Goal: Task Accomplishment & Management: Complete application form

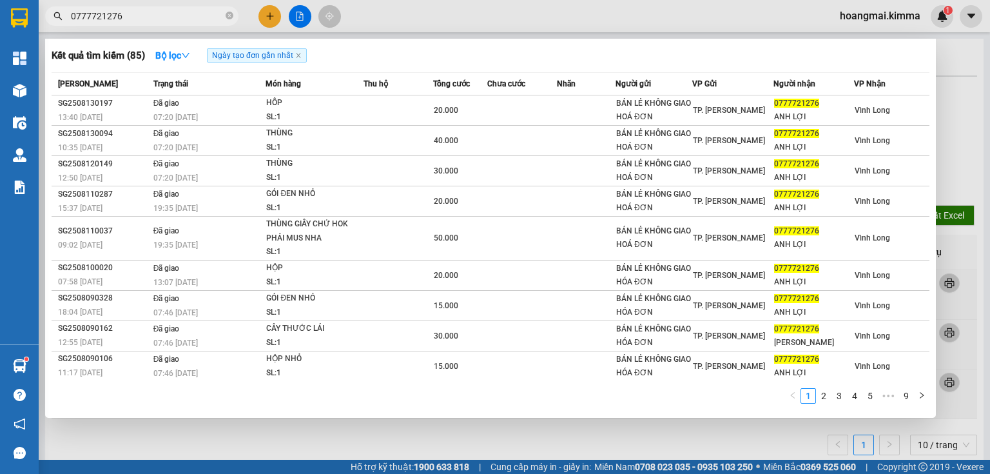
click at [231, 11] on span at bounding box center [230, 16] width 8 height 12
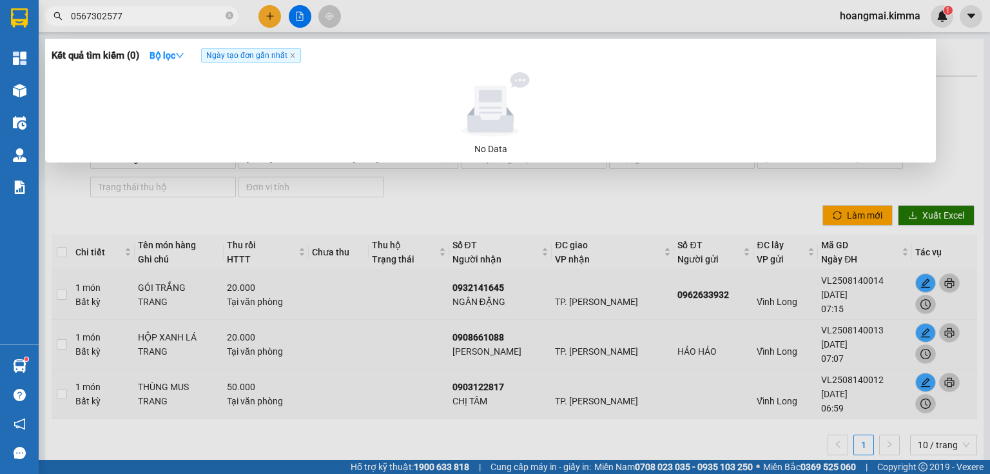
type input "0567302577"
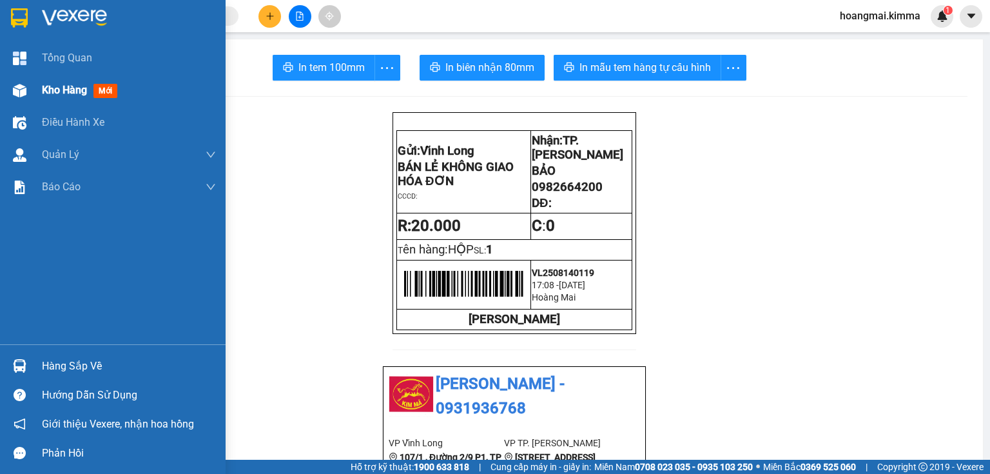
drag, startPoint x: 36, startPoint y: 90, endPoint x: 146, endPoint y: 104, distance: 110.5
click at [36, 90] on div "Kho hàng mới" at bounding box center [113, 90] width 226 height 32
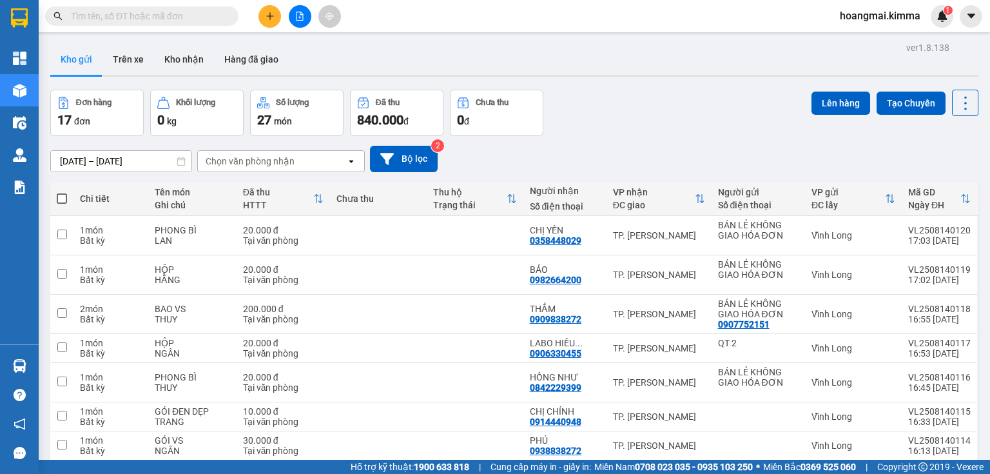
click at [384, 121] on span "840.000" at bounding box center [380, 119] width 46 height 15
click at [278, 19] on button at bounding box center [269, 16] width 23 height 23
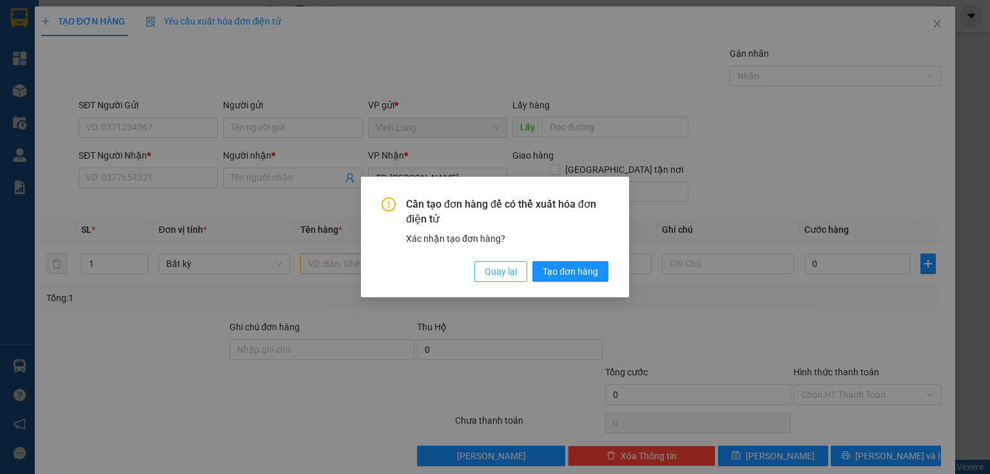
click at [494, 274] on span "Quay lại" at bounding box center [501, 271] width 32 height 14
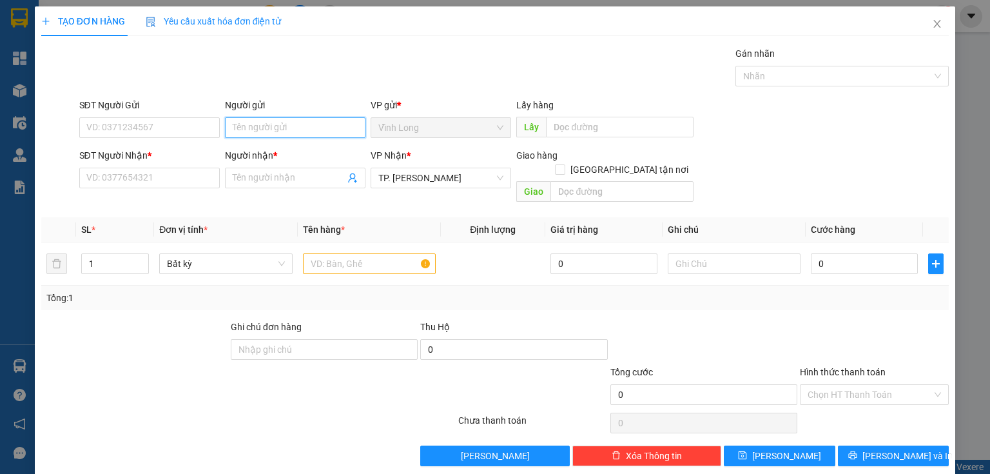
click at [291, 120] on input "Người gửi" at bounding box center [295, 127] width 140 height 21
click at [298, 129] on input "Người gửi" at bounding box center [295, 127] width 140 height 21
type input "BA"
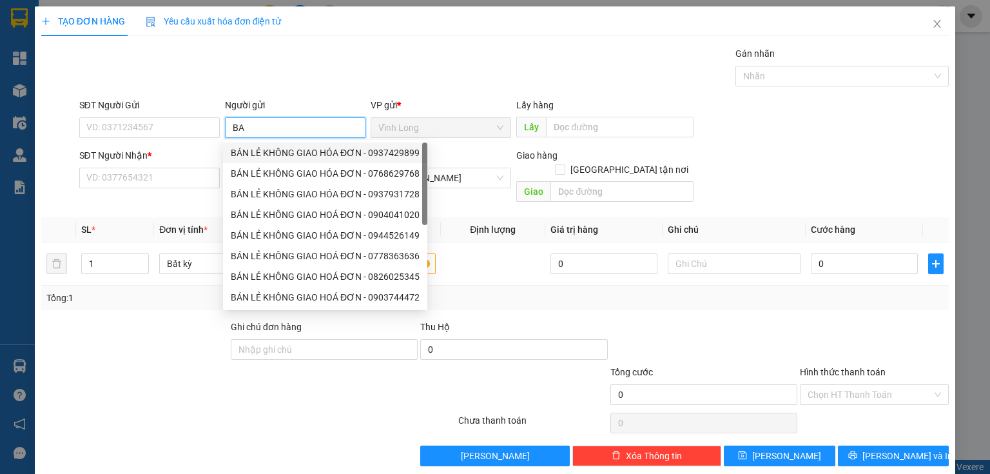
drag, startPoint x: 302, startPoint y: 150, endPoint x: 155, endPoint y: 153, distance: 147.6
click at [304, 150] on div "BÁN LẺ KHÔNG GIAO HÓA ĐƠN - 0937429899" at bounding box center [325, 153] width 189 height 14
type input "0937429899"
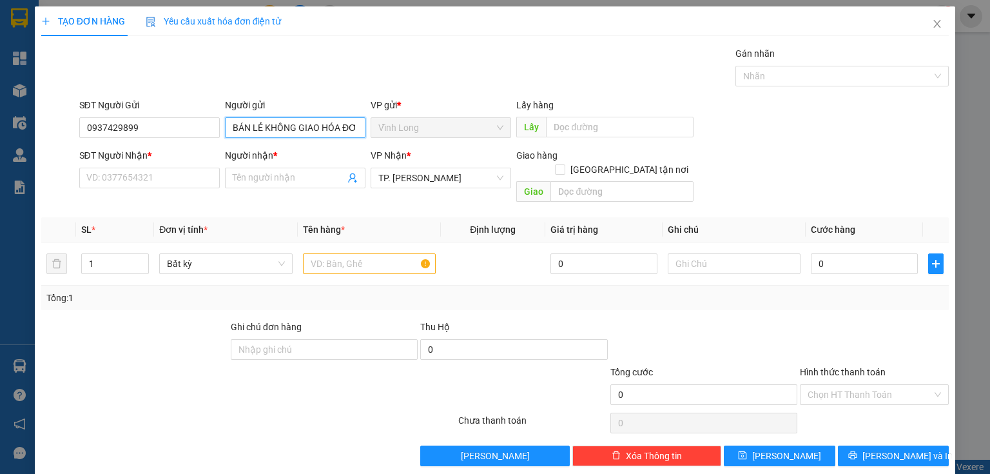
type input "BÁN LẺ KHÔNG GIAO HÓA ĐƠN"
click at [0, 155] on div "TẠO ĐƠN HÀNG Yêu cầu xuất hóa đơn điện tử Transit Pickup Surcharge Ids Transit …" at bounding box center [495, 237] width 990 height 474
click at [119, 178] on input "SĐT Người Nhận *" at bounding box center [149, 178] width 140 height 21
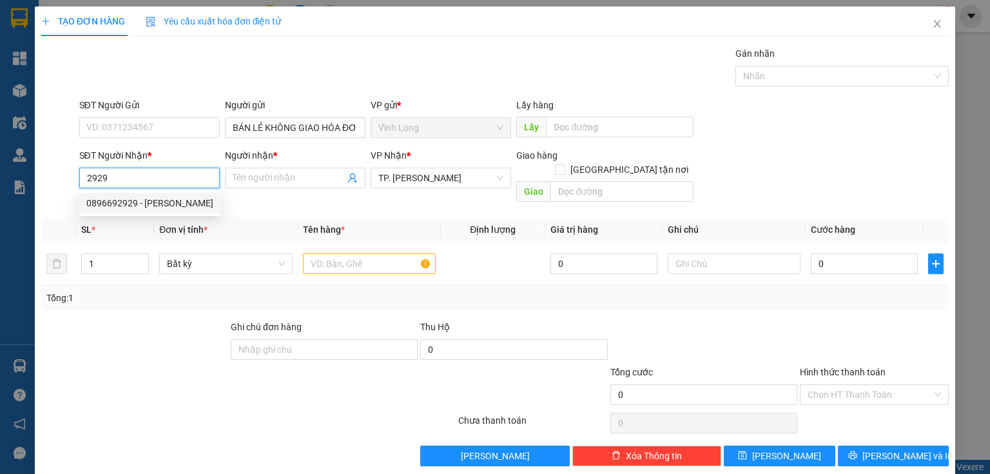
click at [148, 171] on input "2929" at bounding box center [149, 178] width 140 height 21
drag, startPoint x: 104, startPoint y: 180, endPoint x: 122, endPoint y: 214, distance: 38.9
click at [104, 181] on input "0979432929" at bounding box center [149, 178] width 140 height 21
type input "0979432929"
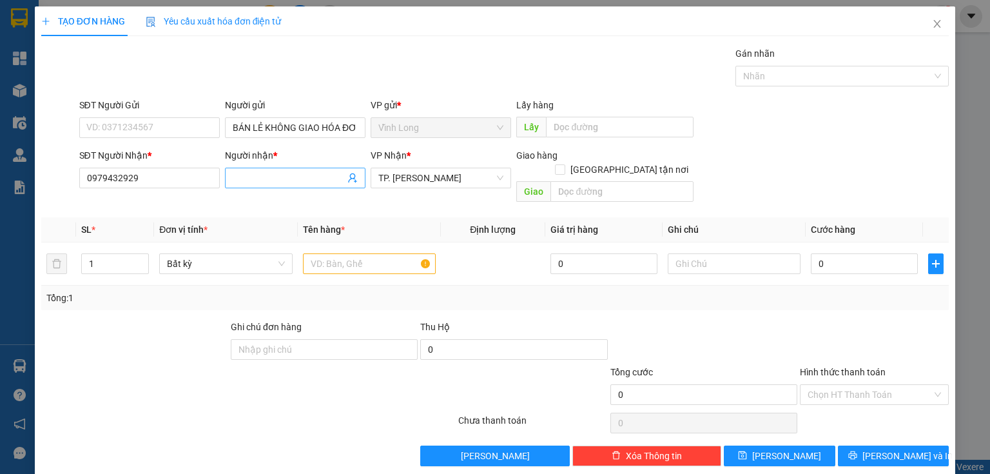
click at [251, 173] on input "Người nhận *" at bounding box center [289, 178] width 112 height 14
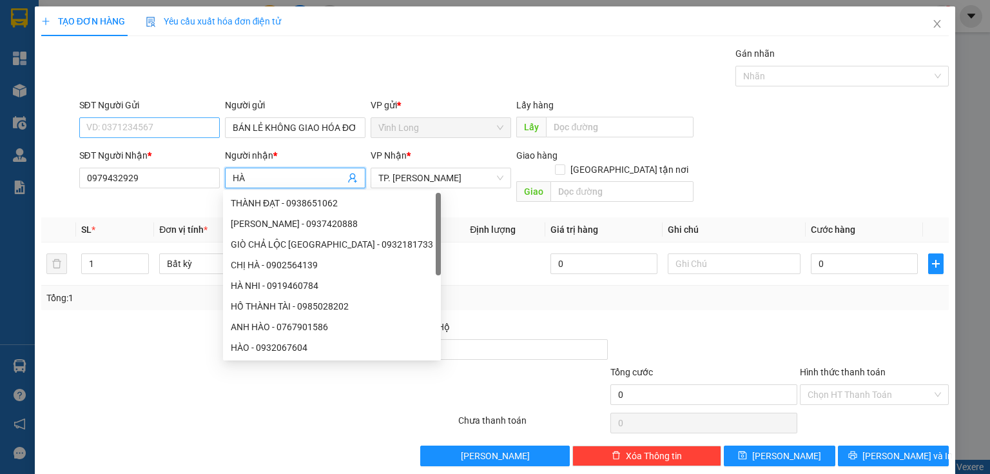
type input "HÀ"
click at [170, 123] on input "SĐT Người Gửi" at bounding box center [149, 127] width 140 height 21
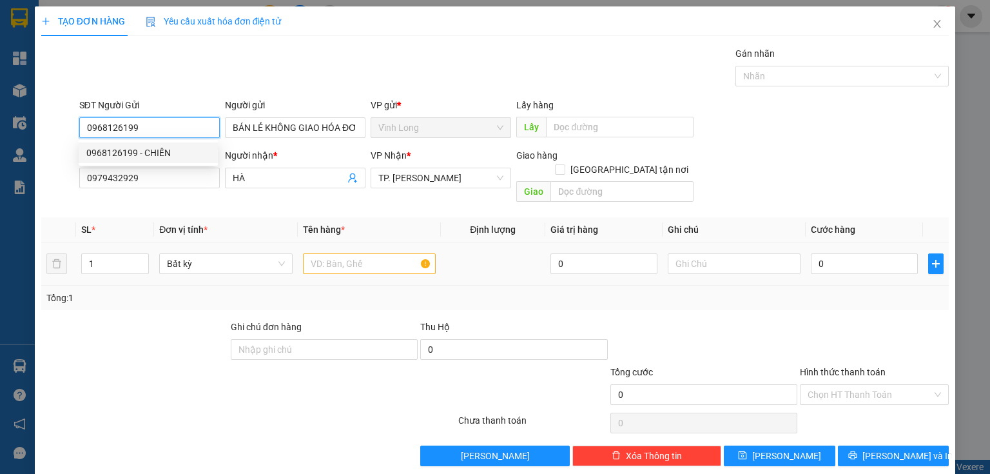
type input "0968126199"
click at [379, 253] on input "text" at bounding box center [369, 263] width 133 height 21
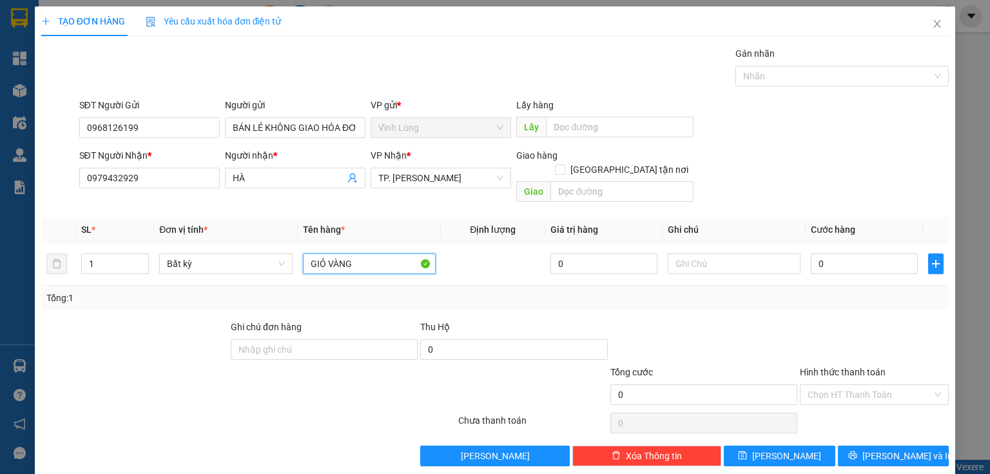
type input "GIỎ VÀNG"
type input "HẰNG"
type input "2"
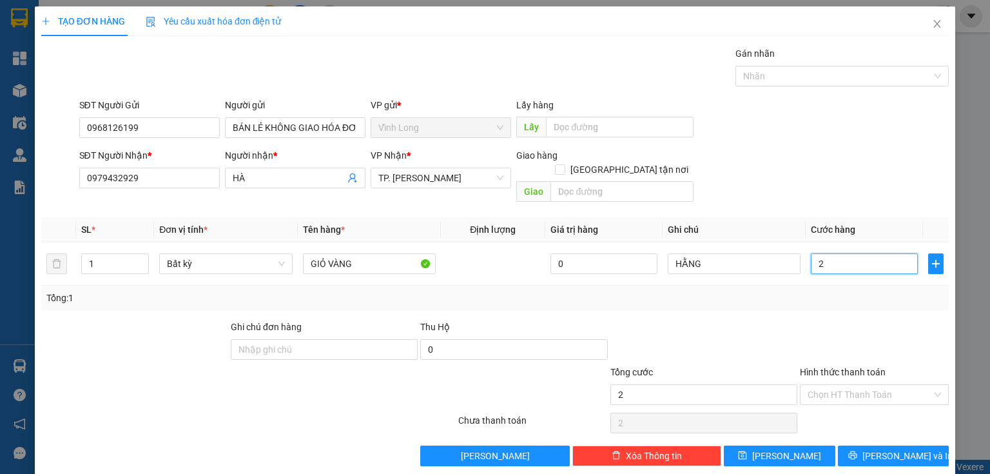
type input "20"
type input "20.000"
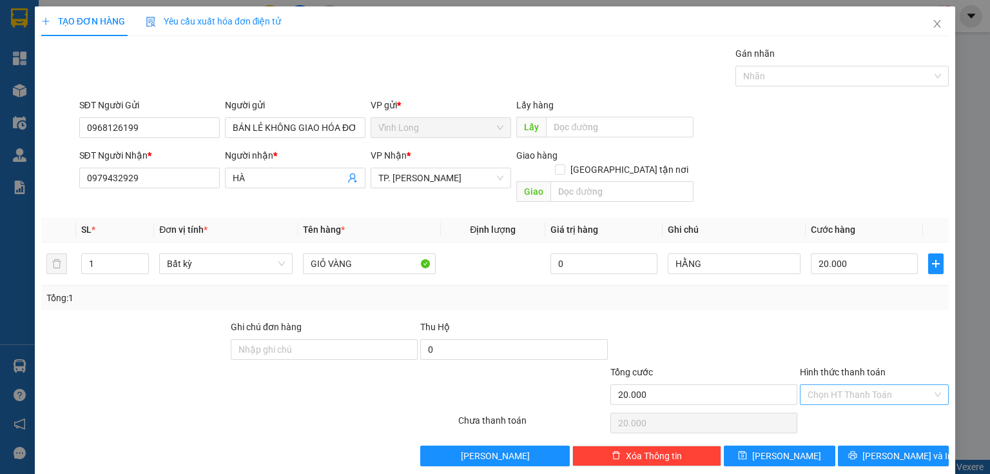
click at [890, 385] on input "Hình thức thanh toán" at bounding box center [869, 394] width 124 height 19
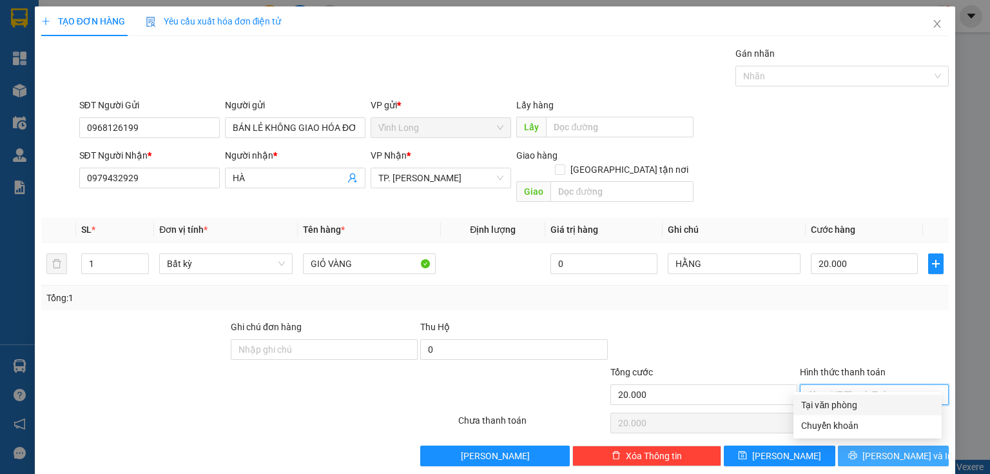
drag, startPoint x: 888, startPoint y: 400, endPoint x: 900, endPoint y: 442, distance: 43.5
click at [889, 404] on div "Tại văn phòng" at bounding box center [867, 405] width 133 height 14
type input "0"
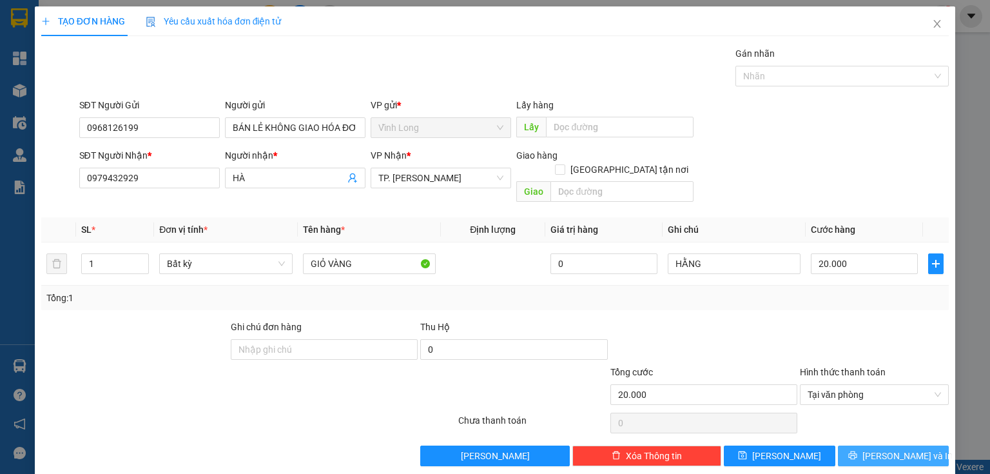
click at [902, 449] on span "[PERSON_NAME] và In" at bounding box center [907, 456] width 90 height 14
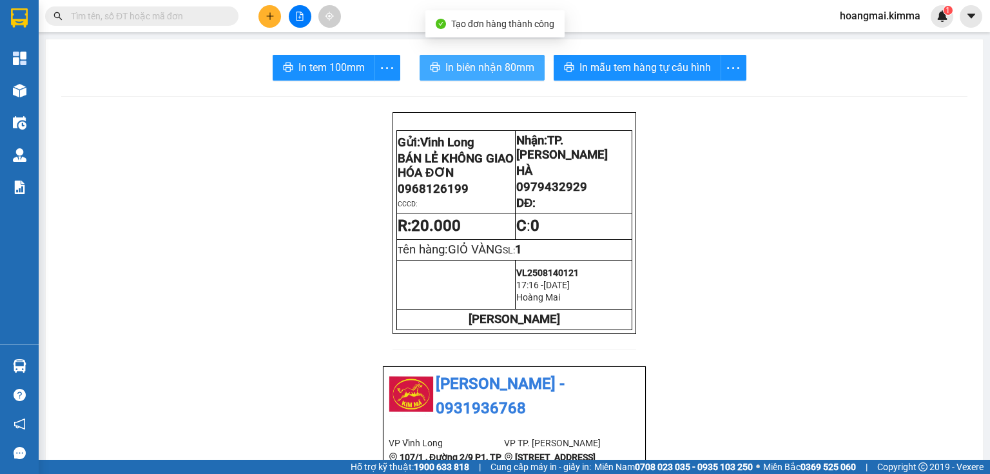
click at [476, 57] on button "In biên nhận 80mm" at bounding box center [482, 68] width 125 height 26
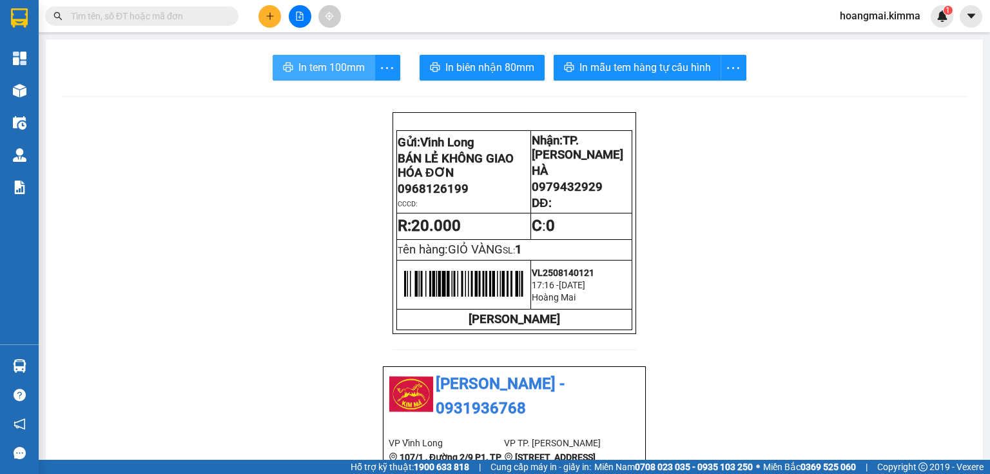
click at [283, 65] on icon "printer" at bounding box center [288, 67] width 10 height 10
click at [265, 16] on icon "plus" at bounding box center [269, 16] width 9 height 9
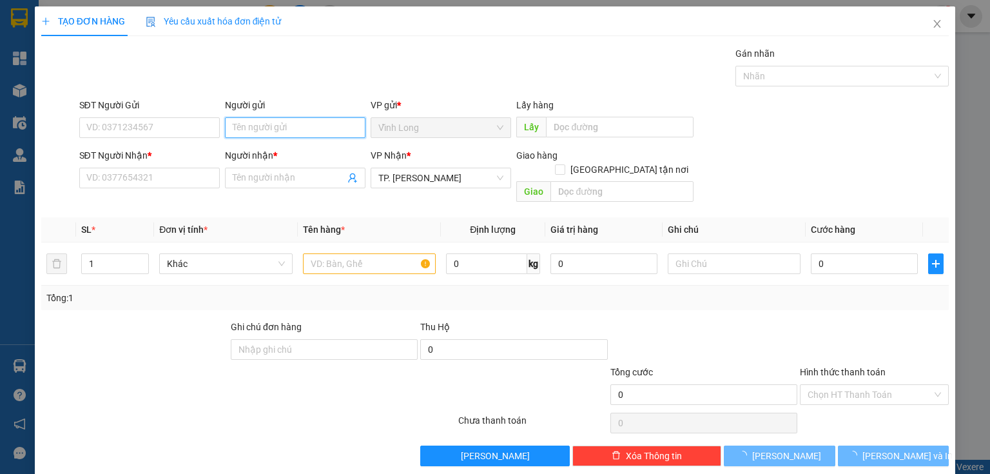
click at [294, 131] on input "Người gửi" at bounding box center [295, 127] width 140 height 21
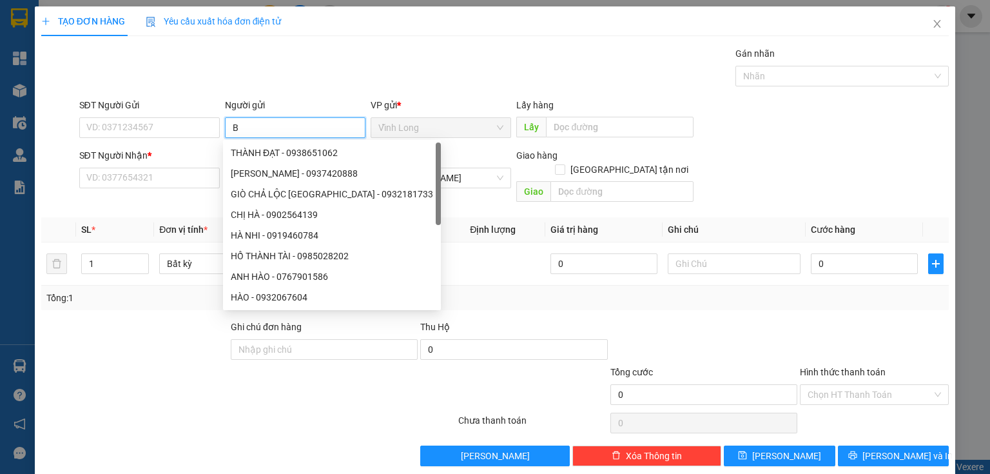
type input "BA"
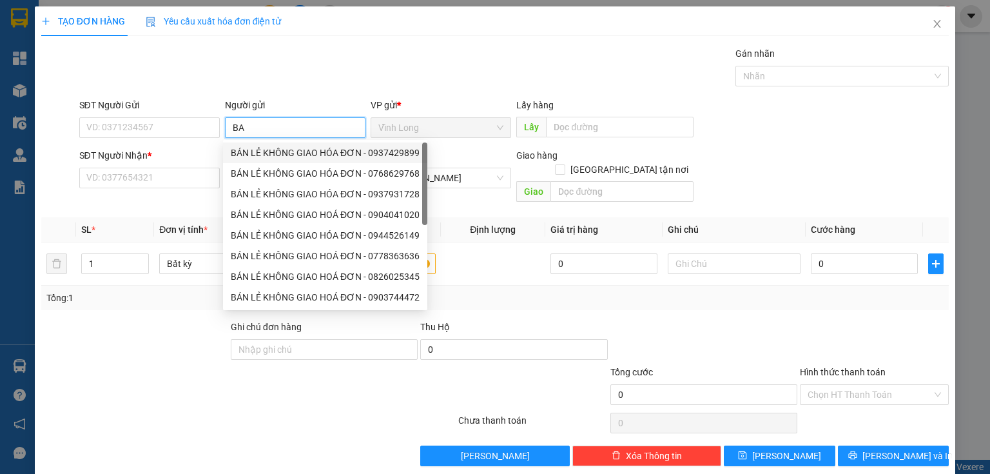
click at [283, 152] on div "BÁN LẺ KHÔNG GIAO HÓA ĐƠN - 0937429899" at bounding box center [325, 153] width 189 height 14
type input "0937429899"
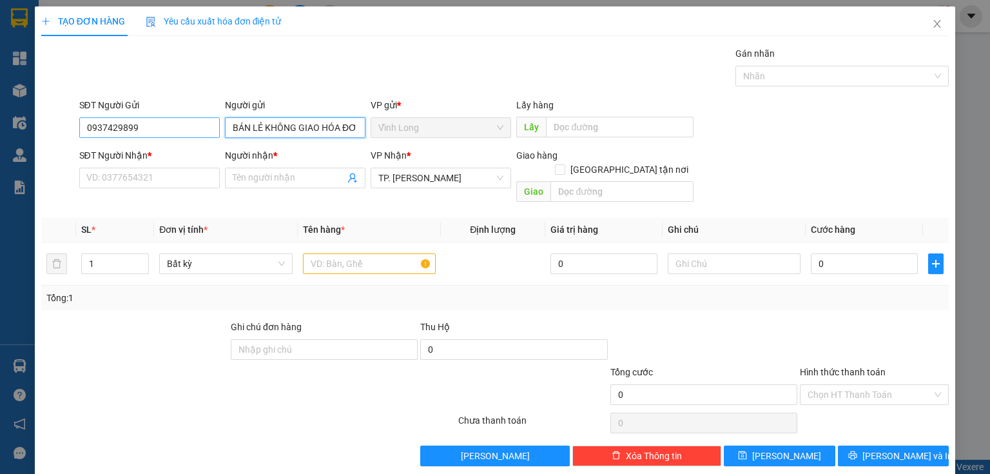
type input "BÁN LẺ KHÔNG GIAO HÓA ĐƠN"
drag, startPoint x: 119, startPoint y: 127, endPoint x: 23, endPoint y: 135, distance: 95.7
click at [23, 135] on div "TẠO ĐƠN HÀNG Yêu cầu xuất hóa đơn điện tử Transit Pickup Surcharge Ids Transit …" at bounding box center [495, 237] width 990 height 474
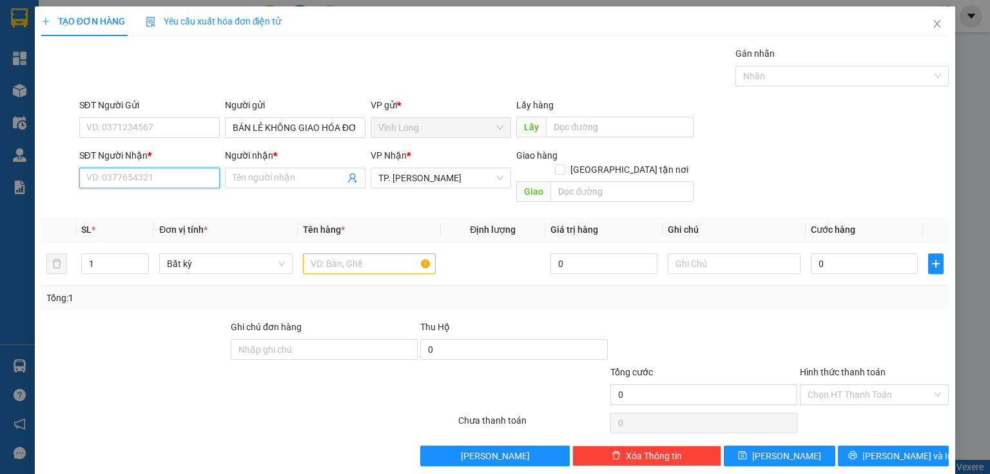
click at [149, 170] on input "SĐT Người Nhận *" at bounding box center [149, 178] width 140 height 21
click at [147, 200] on div "0902403838 - ANH ÂN" at bounding box center [148, 203] width 124 height 14
type input "0902403838"
type input "ANH ÂN"
type input "0902403838"
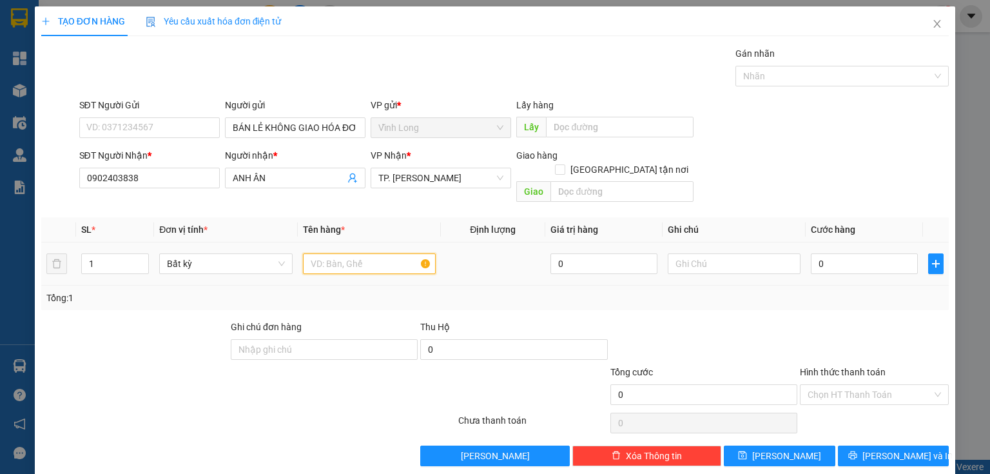
click at [362, 253] on input "text" at bounding box center [369, 263] width 133 height 21
type input "GÓI"
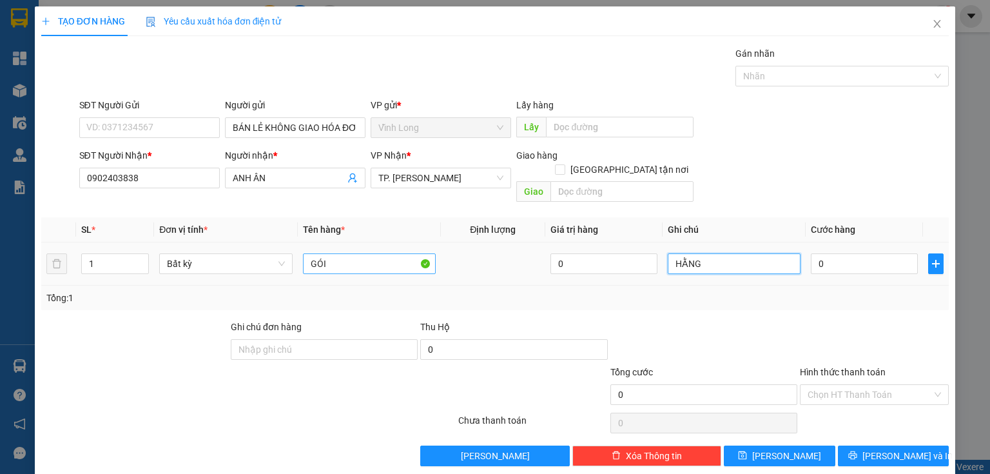
type input "HẰNG"
type input "3"
type input "30"
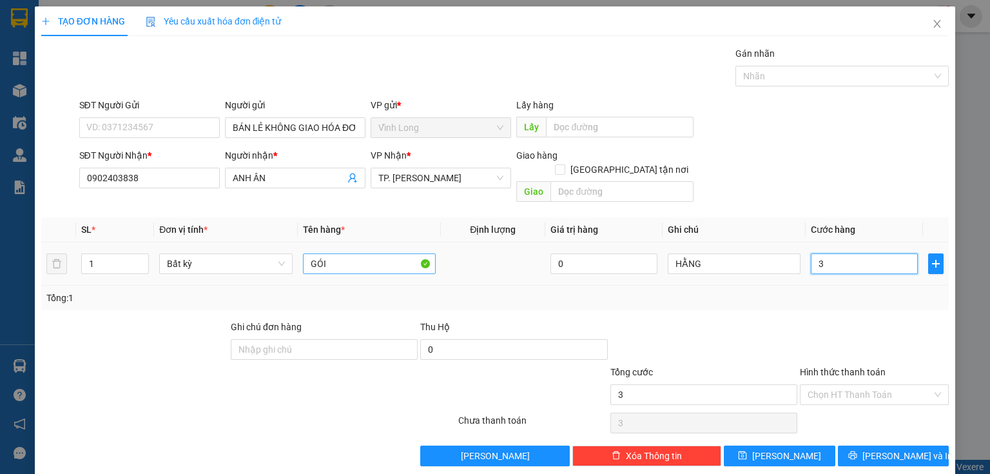
type input "30"
type input "30.000"
click at [773, 335] on div at bounding box center [703, 342] width 189 height 45
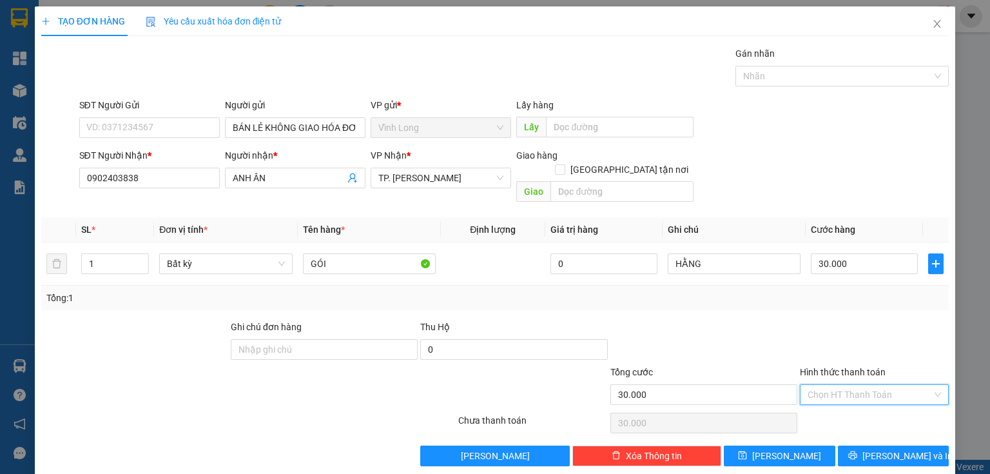
drag, startPoint x: 888, startPoint y: 380, endPoint x: 889, endPoint y: 397, distance: 16.8
click at [889, 389] on div "Hình thức thanh toán Chọn HT Thanh Toán" at bounding box center [874, 387] width 149 height 45
click at [891, 398] on div "Tại văn phòng" at bounding box center [867, 405] width 133 height 14
type input "0"
click at [891, 449] on span "[PERSON_NAME] và In" at bounding box center [907, 456] width 90 height 14
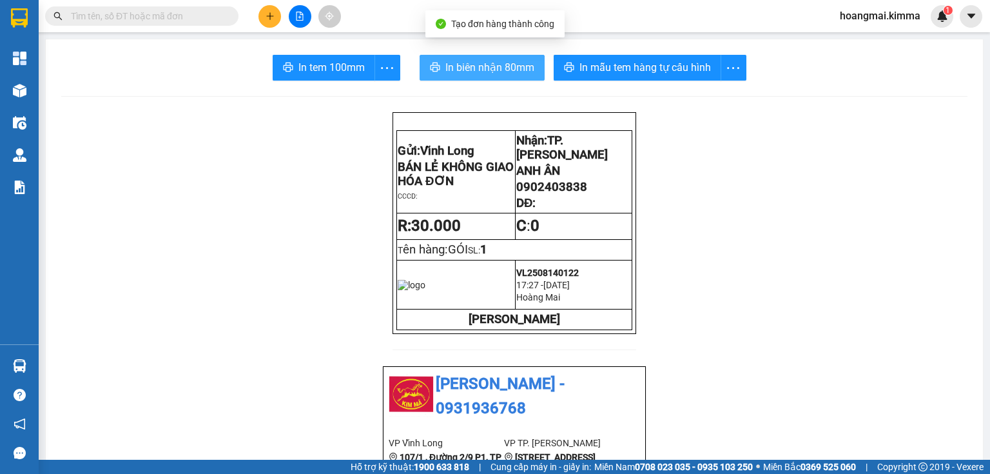
click at [480, 70] on span "In biên nhận 80mm" at bounding box center [489, 67] width 89 height 16
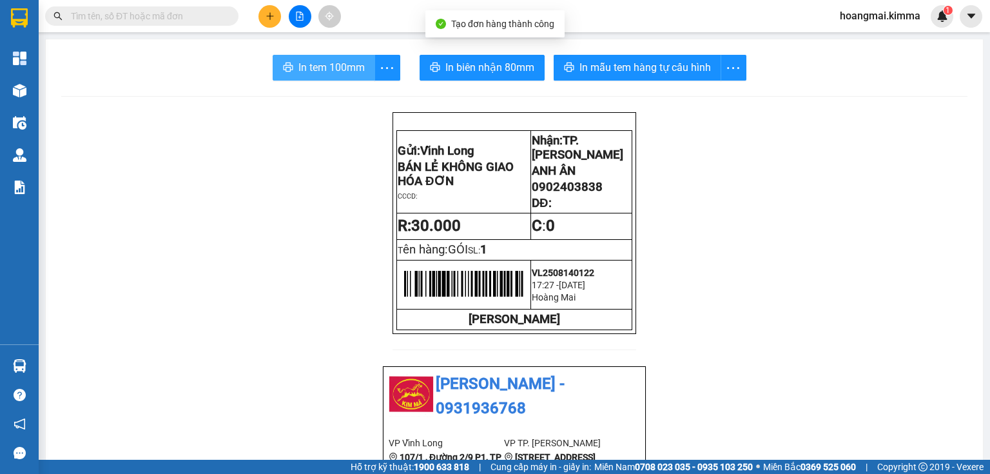
click at [298, 64] on span "In tem 100mm" at bounding box center [331, 67] width 66 height 16
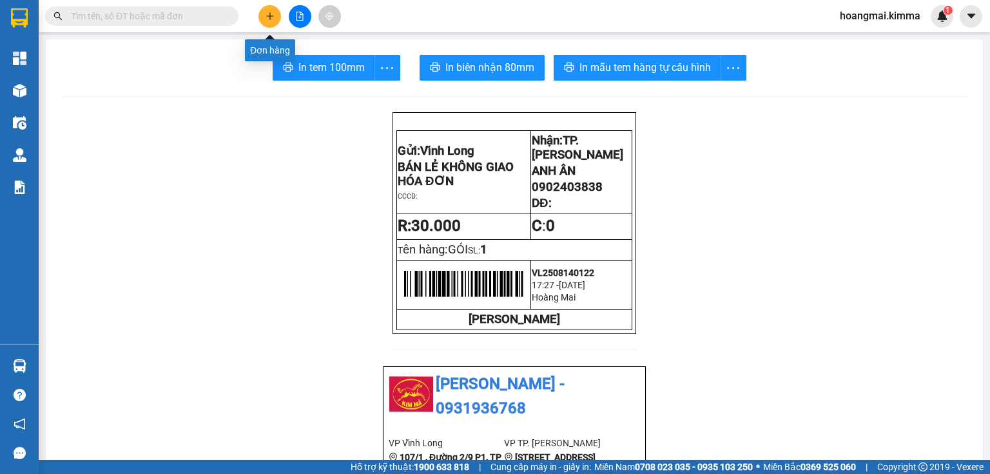
click at [265, 21] on button at bounding box center [269, 16] width 23 height 23
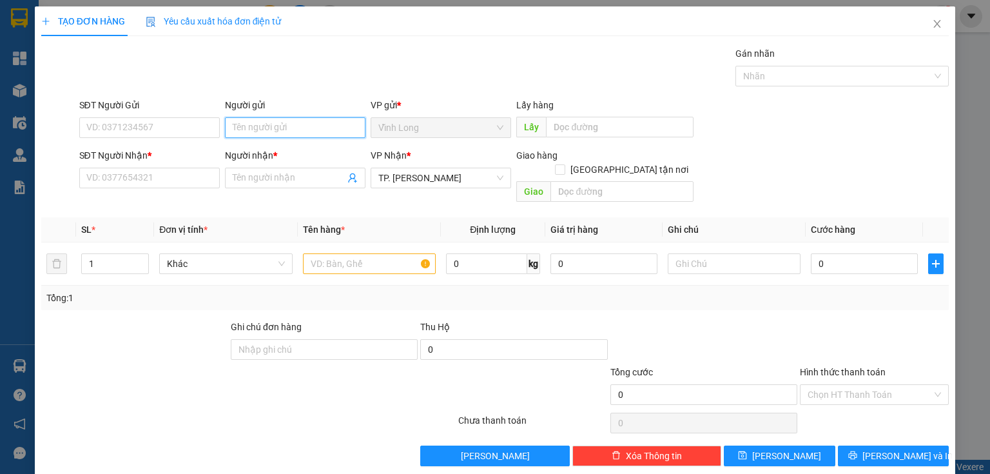
click at [250, 124] on input "Người gửi" at bounding box center [295, 127] width 140 height 21
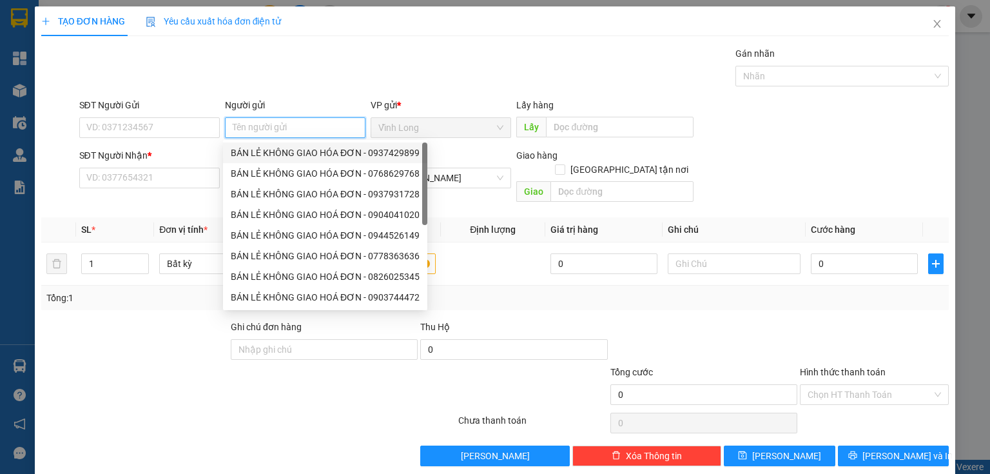
click at [291, 150] on div "BÁN LẺ KHÔNG GIAO HÓA ĐƠN - 0937429899" at bounding box center [325, 153] width 189 height 14
type input "0937429899"
type input "BÁN LẺ KHÔNG GIAO HÓA ĐƠN"
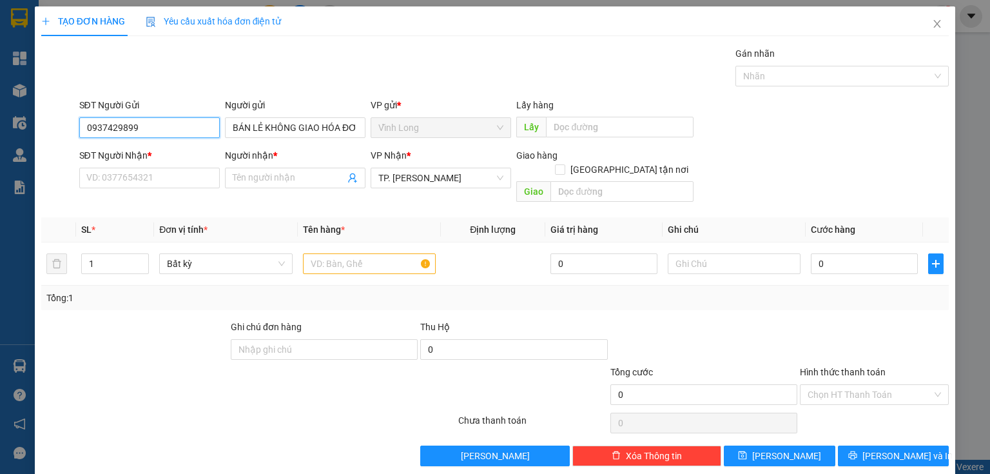
drag, startPoint x: 151, startPoint y: 130, endPoint x: 0, endPoint y: 148, distance: 152.6
click at [0, 148] on div "TẠO ĐƠN HÀNG Yêu cầu xuất hóa đơn điện tử Transit Pickup Surcharge Ids Transit …" at bounding box center [495, 237] width 990 height 474
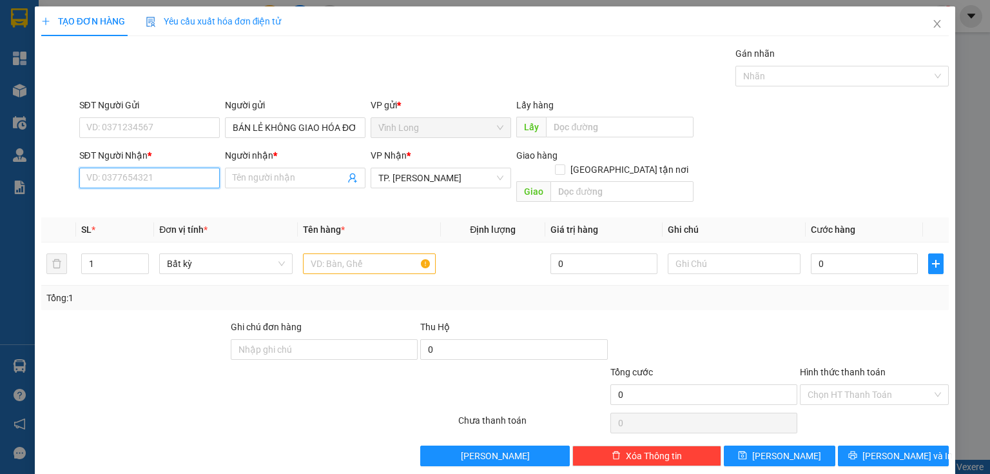
click at [175, 184] on input "SĐT Người Nhận *" at bounding box center [149, 178] width 140 height 21
drag, startPoint x: 157, startPoint y: 200, endPoint x: 328, endPoint y: 242, distance: 175.8
click at [162, 200] on div "0919295259 - THÂN" at bounding box center [148, 203] width 124 height 14
type input "0919295259"
type input "THÂN"
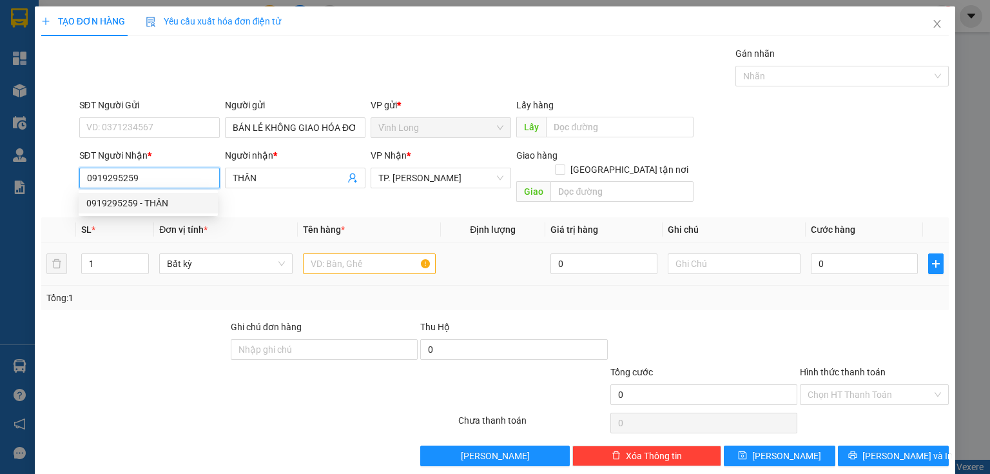
type input "0919295259"
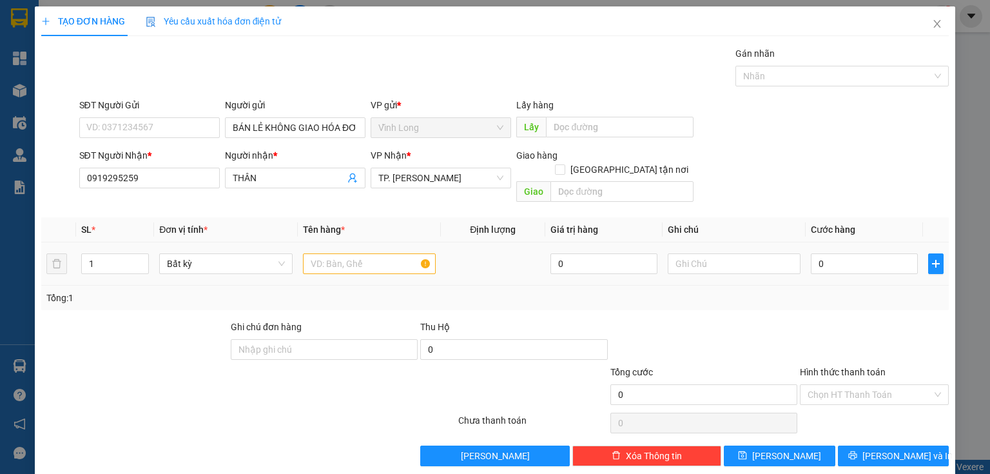
click at [328, 264] on td at bounding box center [369, 263] width 143 height 43
click at [329, 253] on input "text" at bounding box center [369, 263] width 133 height 21
type input "GÓI VS"
type input "HÀNG"
type input "4"
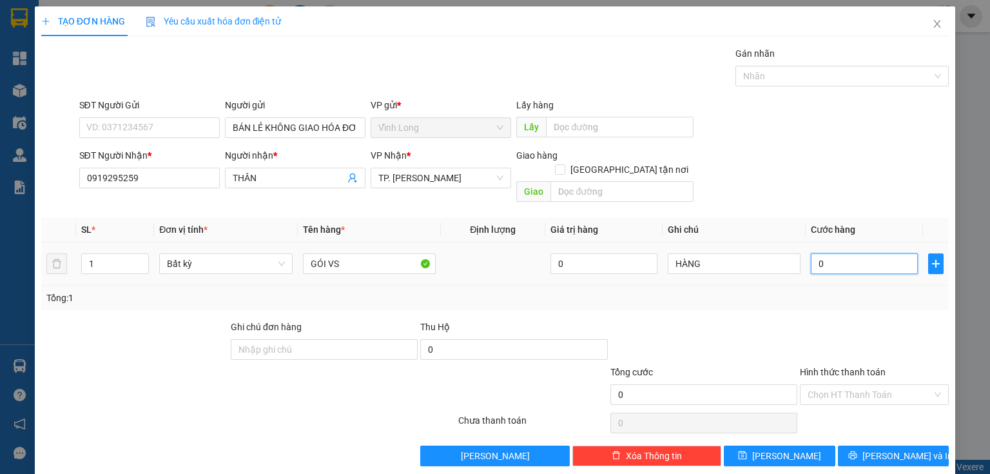
type input "4"
type input "40"
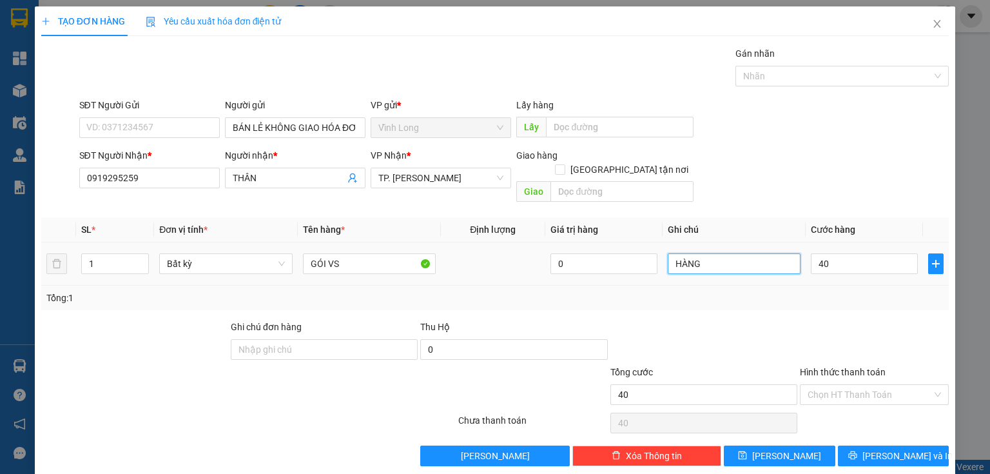
type input "40.000"
click at [697, 253] on input "HÀNG" at bounding box center [734, 263] width 133 height 21
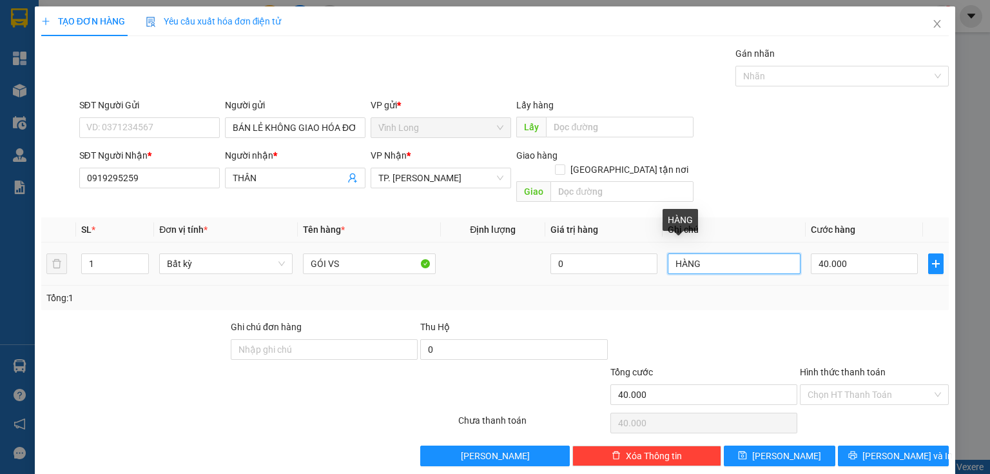
click at [697, 253] on input "HÀNG" at bounding box center [734, 263] width 133 height 21
type input "HẰNG"
click at [911, 385] on input "Hình thức thanh toán" at bounding box center [869, 394] width 124 height 19
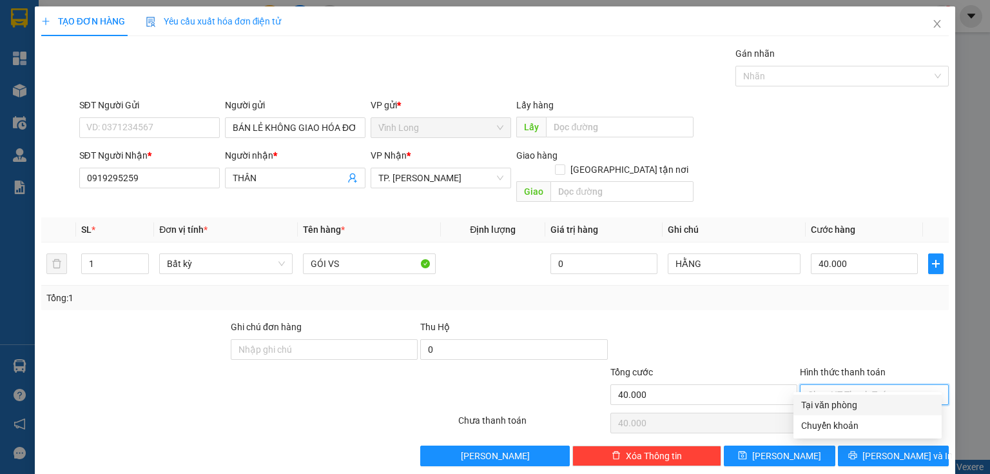
click at [898, 401] on div "Tại văn phòng" at bounding box center [867, 405] width 133 height 14
type input "0"
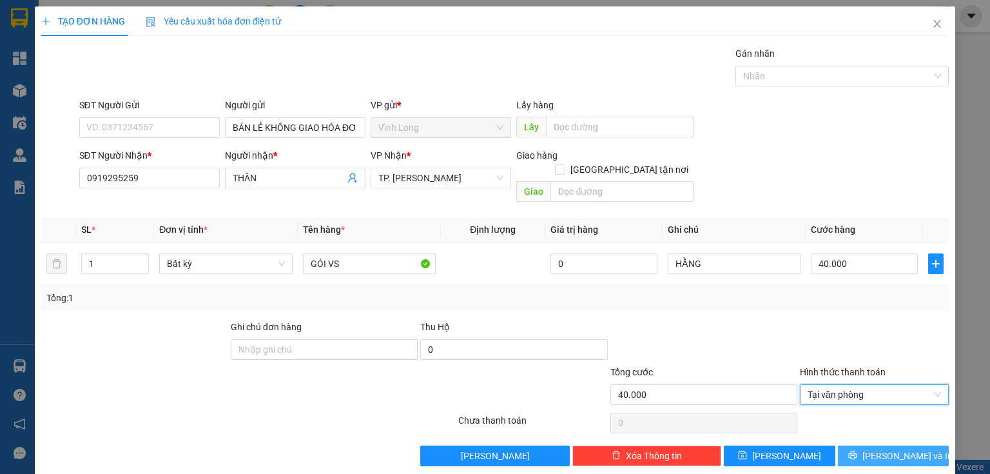
click at [904, 449] on span "Lưu và In" at bounding box center [907, 456] width 90 height 14
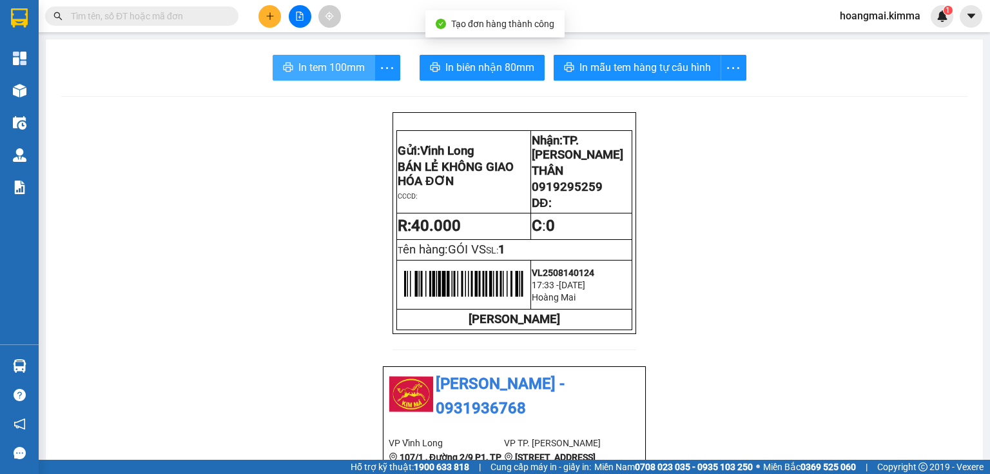
click at [291, 57] on button "In tem 100mm" at bounding box center [324, 68] width 102 height 26
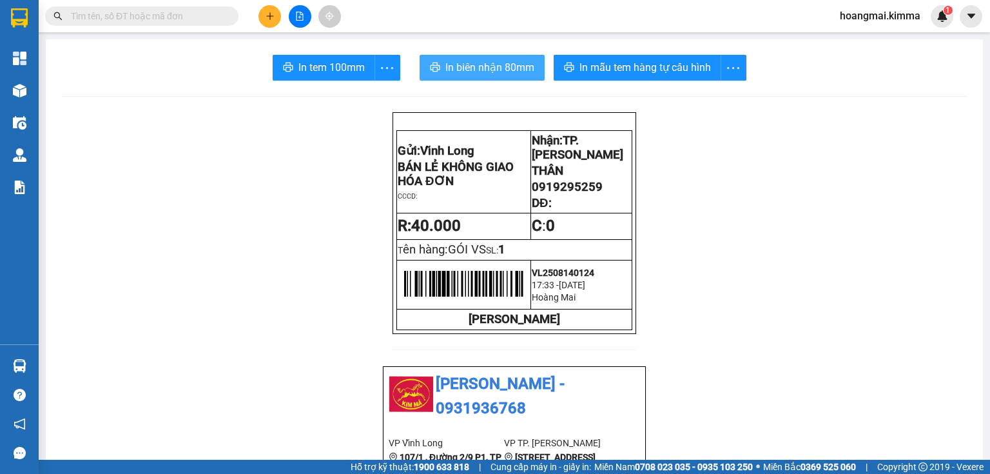
click at [487, 73] on span "In biên nhận 80mm" at bounding box center [489, 67] width 89 height 16
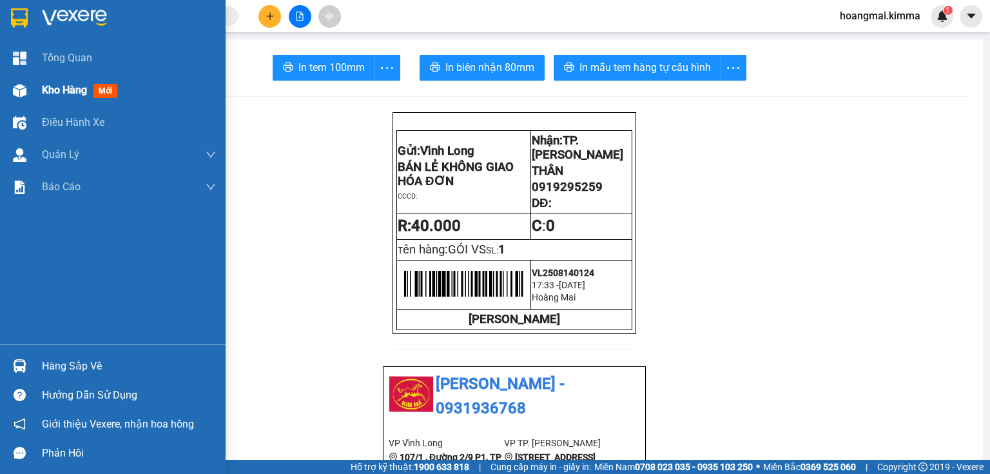
click at [28, 104] on div "Kho hàng mới" at bounding box center [113, 90] width 226 height 32
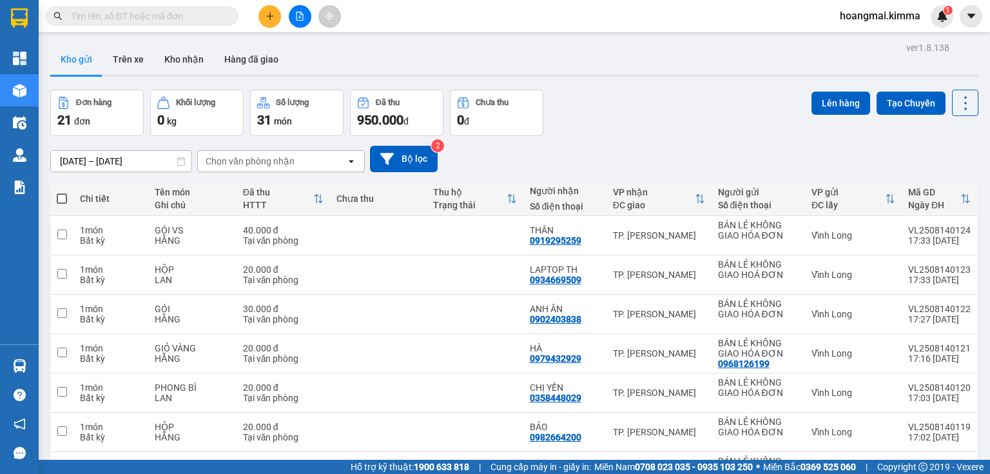
click at [181, 17] on input "text" at bounding box center [147, 16] width 152 height 14
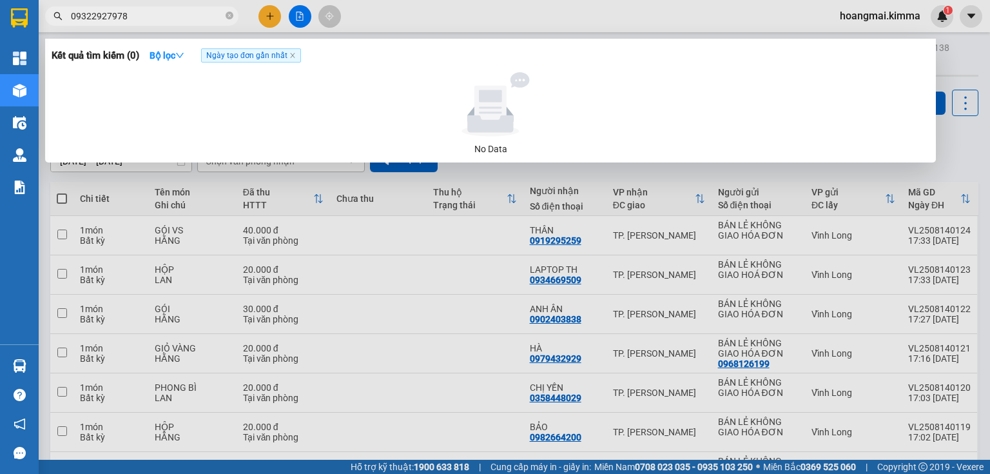
click at [88, 21] on input "09322927978" at bounding box center [147, 16] width 152 height 14
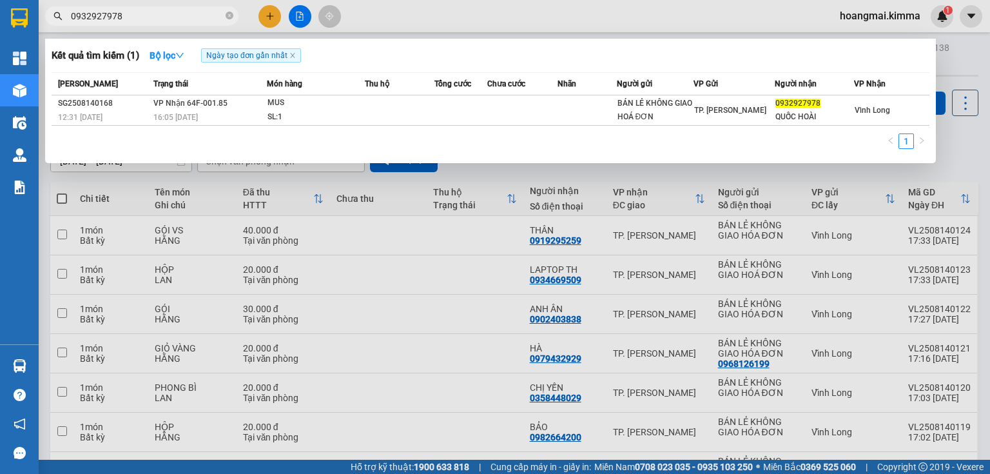
type input "0932927978"
click at [231, 16] on icon "close-circle" at bounding box center [230, 16] width 8 height 8
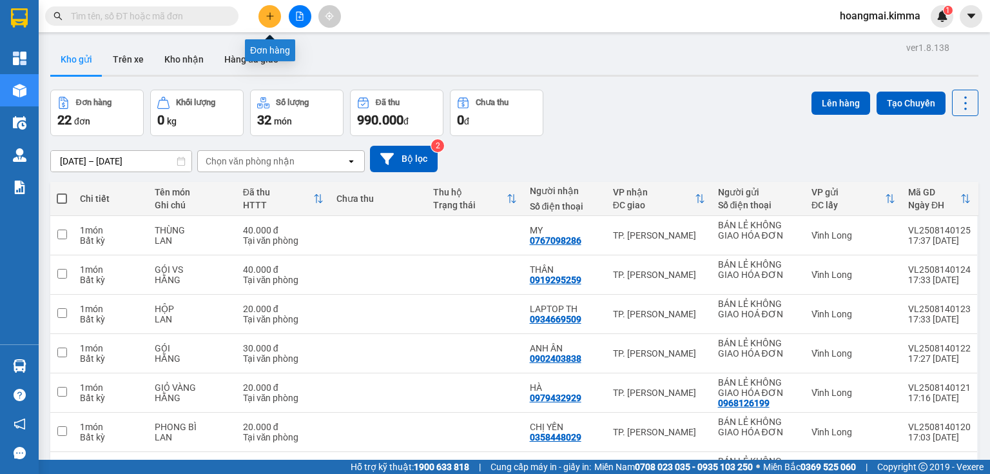
click at [267, 15] on icon "plus" at bounding box center [269, 16] width 9 height 9
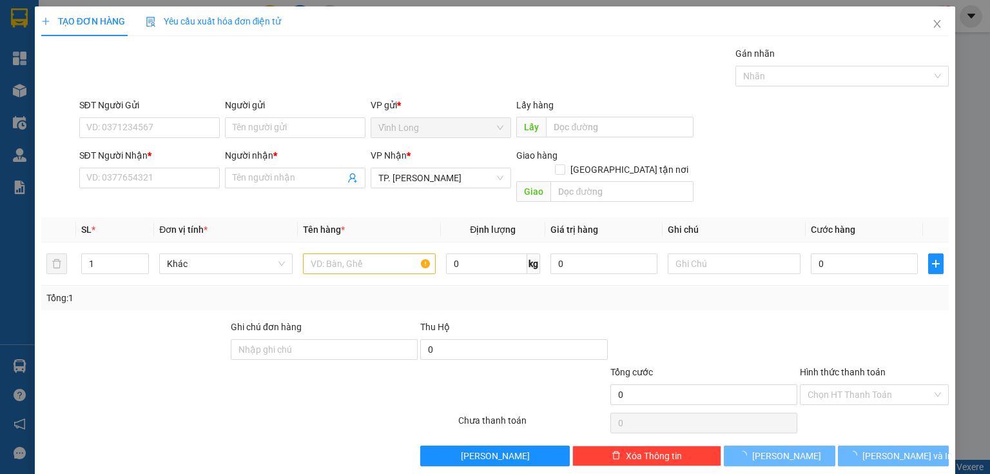
click at [315, 139] on div "Người gửi Tên người gửi" at bounding box center [295, 120] width 140 height 45
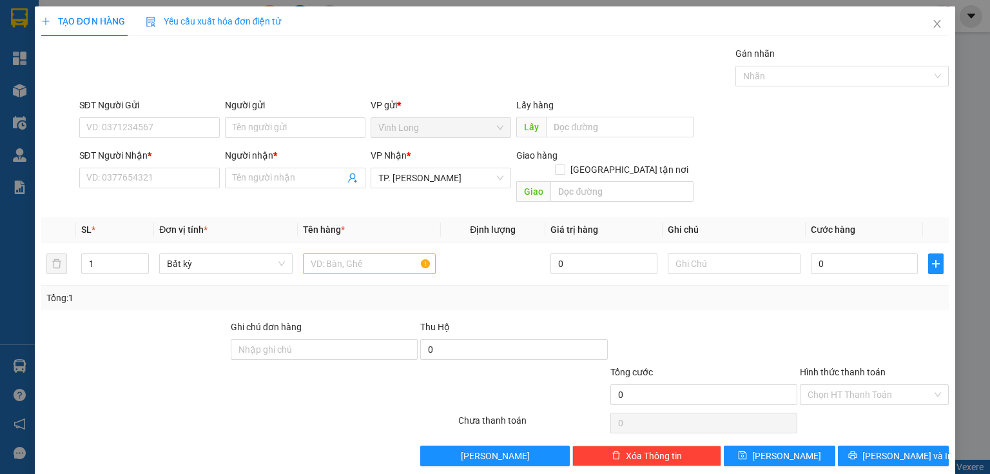
click at [315, 139] on div "Người gửi Tên người gửi" at bounding box center [295, 120] width 140 height 45
click at [315, 126] on input "Người gửi" at bounding box center [295, 127] width 140 height 21
click at [294, 133] on input "Người gửi" at bounding box center [295, 127] width 140 height 21
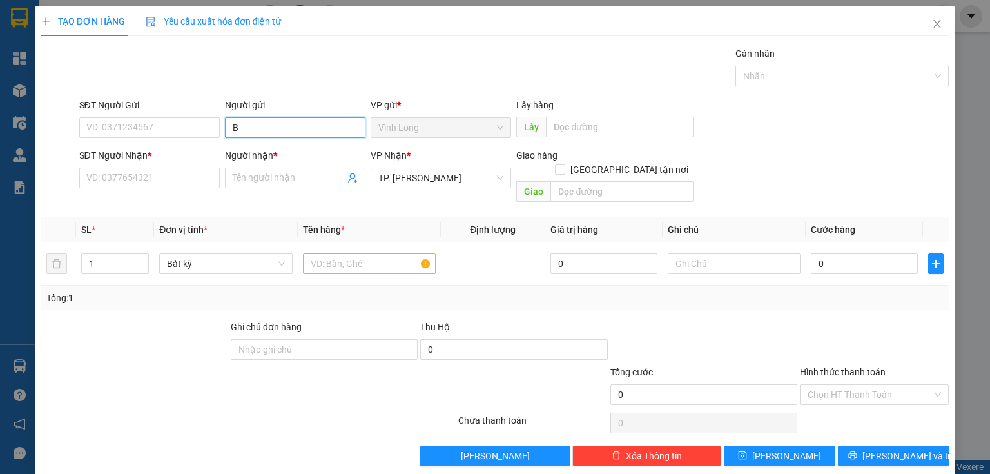
type input "BA"
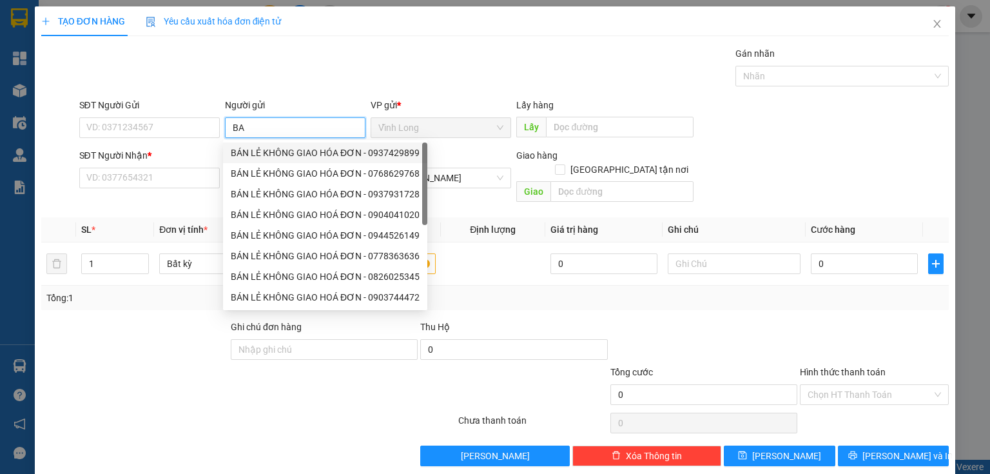
click at [298, 148] on div "BÁN LẺ KHÔNG GIAO HÓA ĐƠN - 0937429899" at bounding box center [325, 153] width 189 height 14
type input "0937429899"
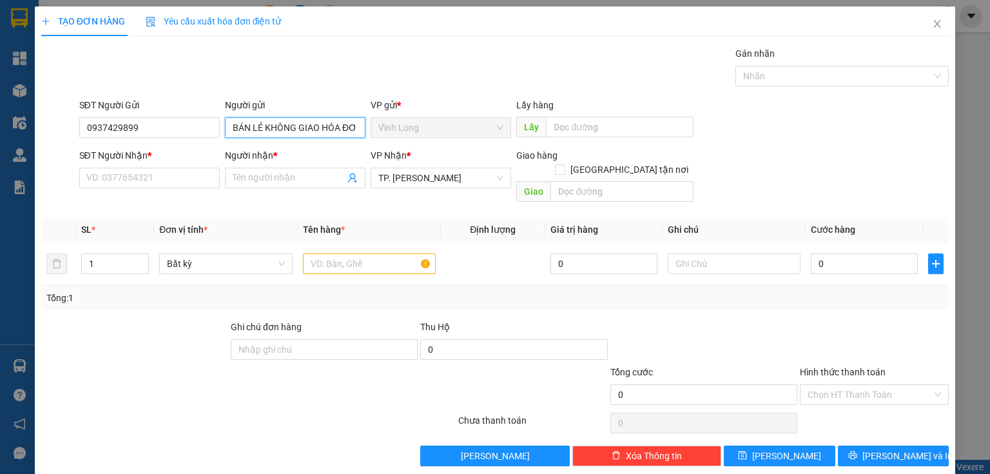
type input "BÁN LẺ KHÔNG GIAO HÓA ĐƠN"
click at [0, 175] on div "TẠO ĐƠN HÀNG Yêu cầu xuất hóa đơn điện tử Transit Pickup Surcharge Ids Transit …" at bounding box center [495, 237] width 990 height 474
click at [194, 181] on input "SĐT Người Nhận *" at bounding box center [149, 178] width 140 height 21
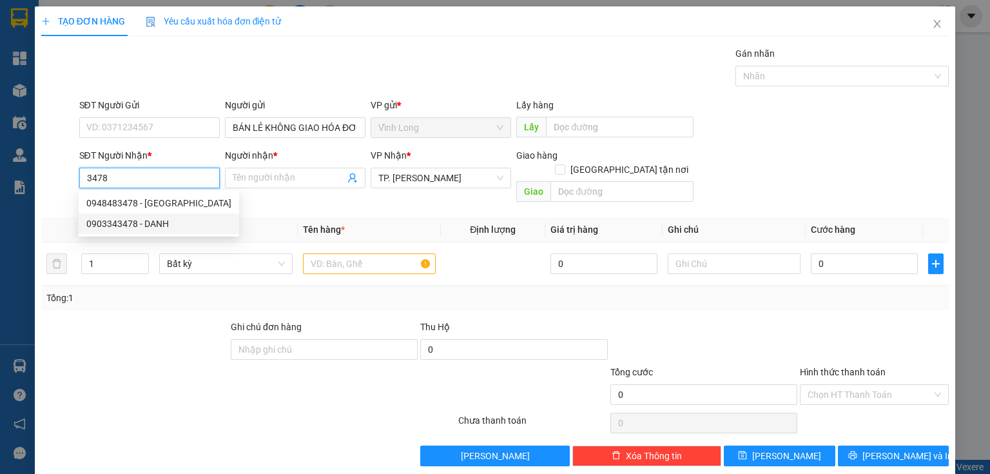
click at [179, 228] on div "0903343478 - DANH" at bounding box center [158, 224] width 145 height 14
type input "0903343478"
type input "DANH"
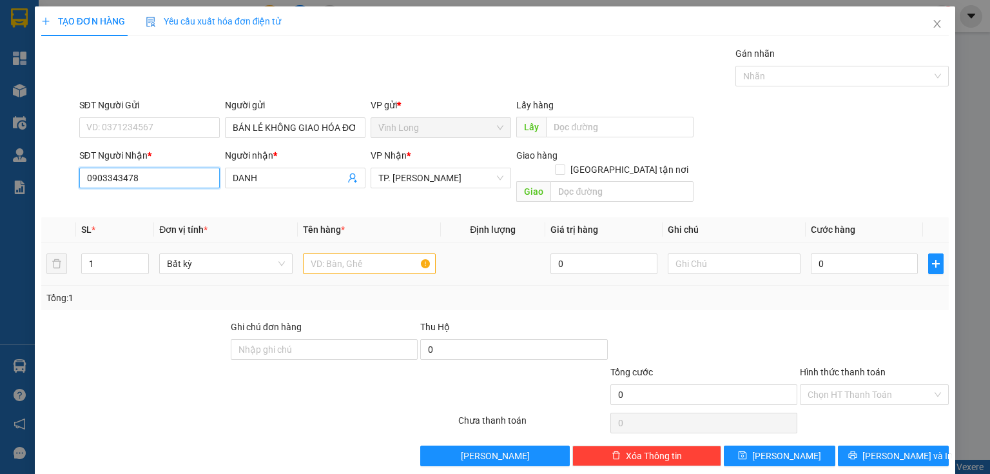
type input "0903343478"
click at [358, 253] on input "text" at bounding box center [369, 263] width 133 height 21
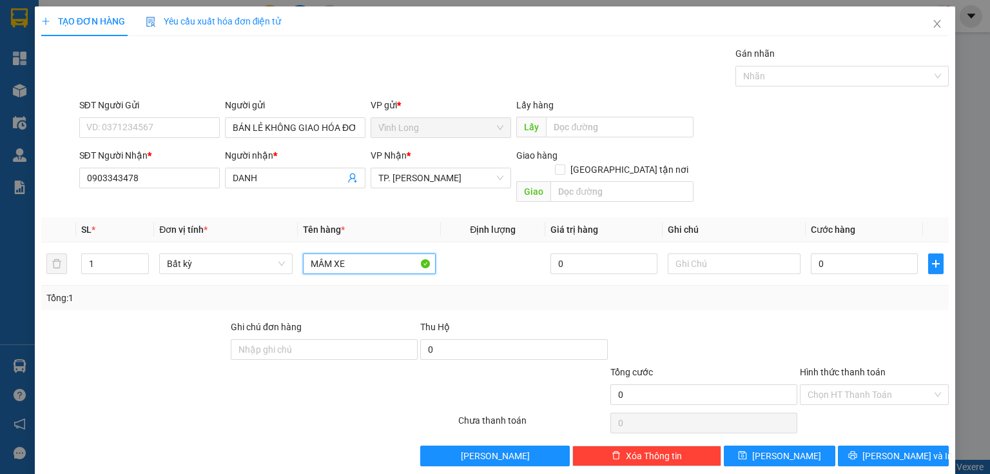
type input "MÂM XE"
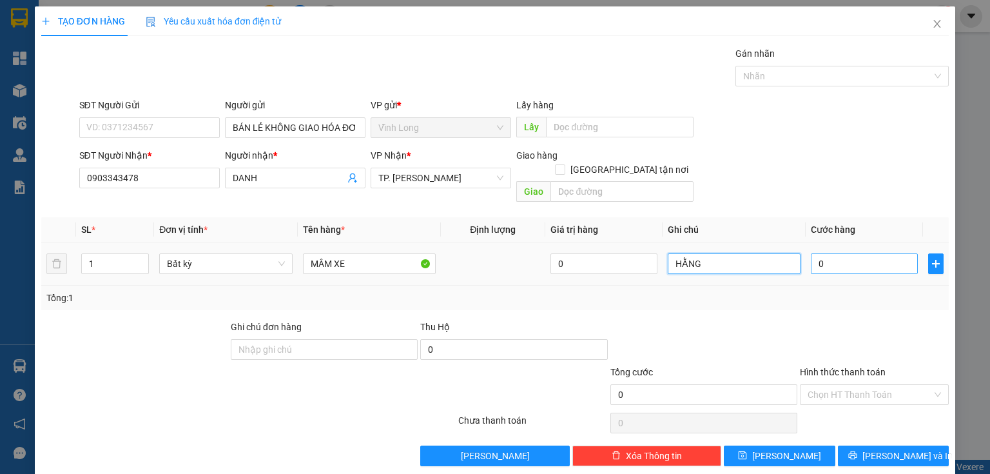
type input "HẰNG"
type input "1"
type input "16"
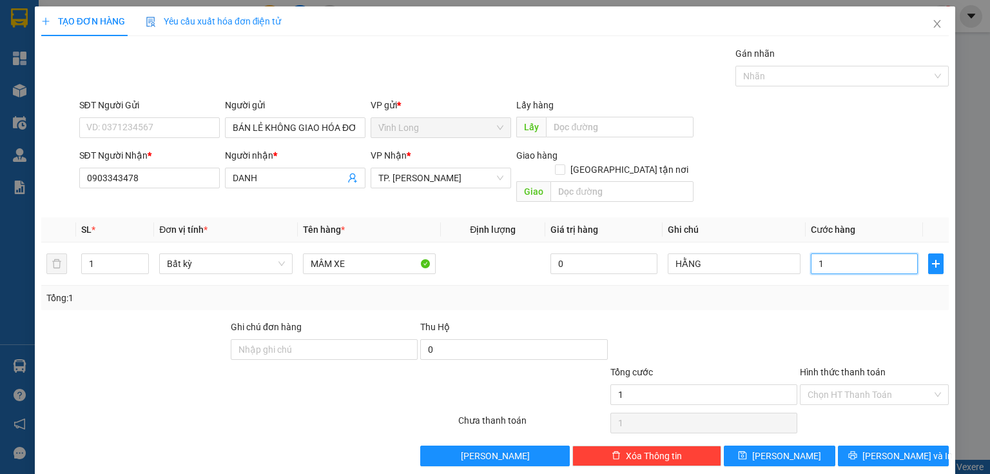
type input "16"
type input "160"
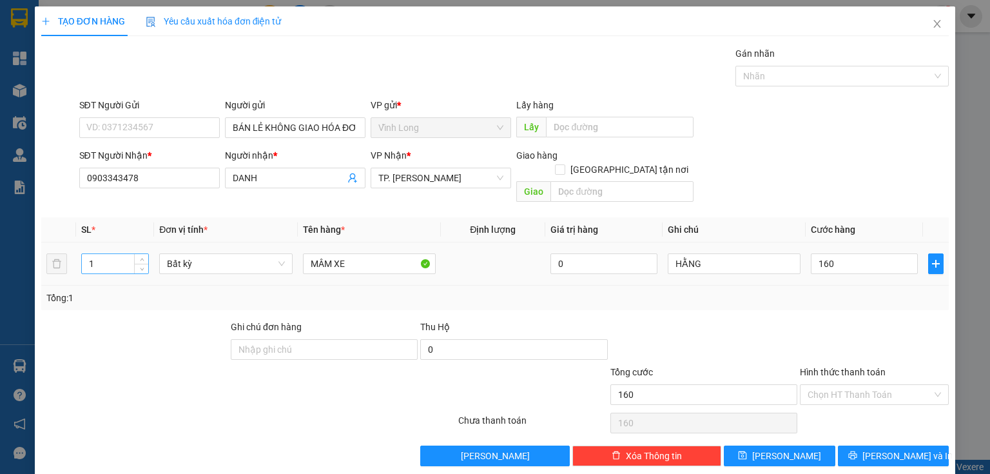
type input "160.000"
click at [128, 254] on input "1" at bounding box center [115, 263] width 66 height 19
click at [140, 258] on icon "up" at bounding box center [142, 260] width 5 height 5
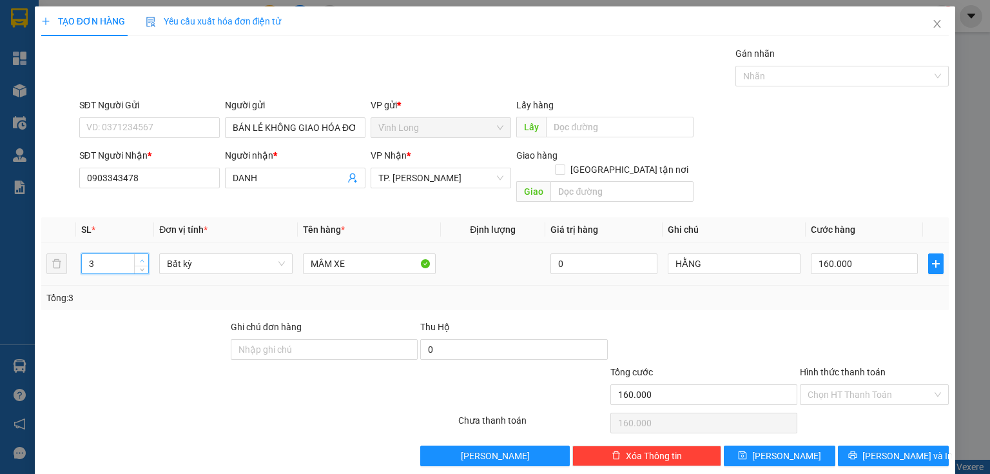
click at [140, 258] on icon "up" at bounding box center [142, 260] width 5 height 5
type input "4"
click at [140, 258] on icon "up" at bounding box center [142, 260] width 5 height 5
drag, startPoint x: 789, startPoint y: 311, endPoint x: 835, endPoint y: 246, distance: 79.4
click at [800, 291] on div "Transit Pickup Surcharge Ids Transit Deliver Surcharge Ids Transit Deliver Surc…" at bounding box center [494, 256] width 907 height 420
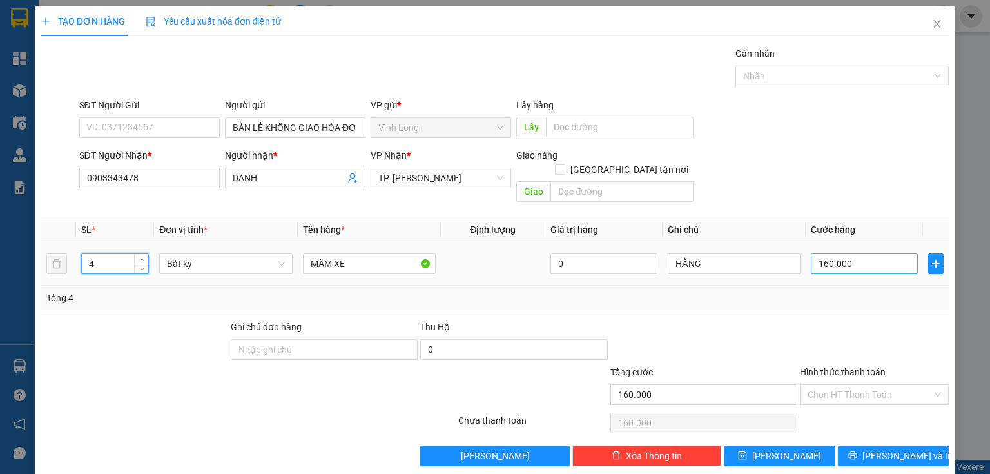
type input "0"
click at [836, 253] on input "0" at bounding box center [864, 263] width 107 height 21
type input "1"
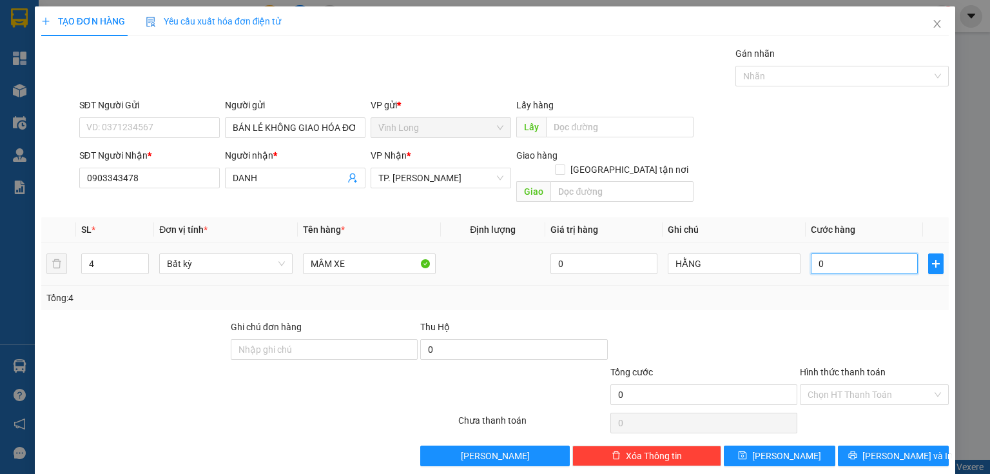
type input "1"
type input "16"
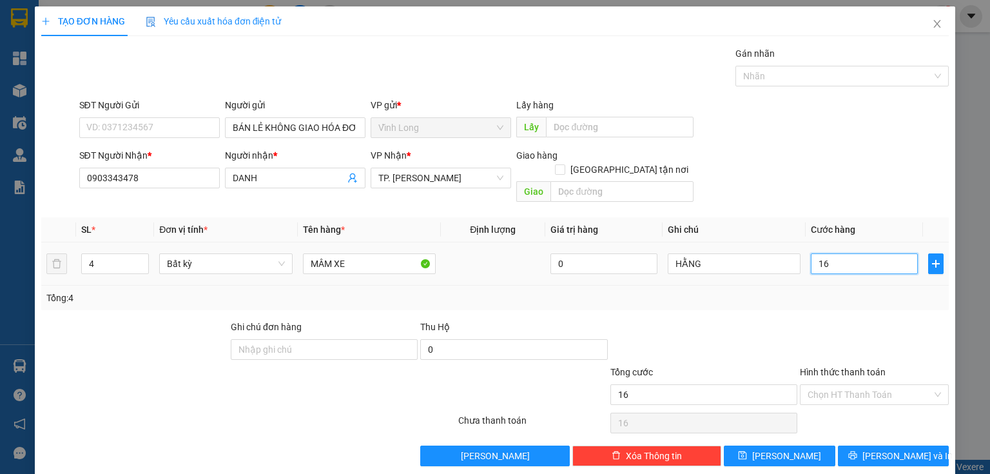
type input "160"
type input "160.000"
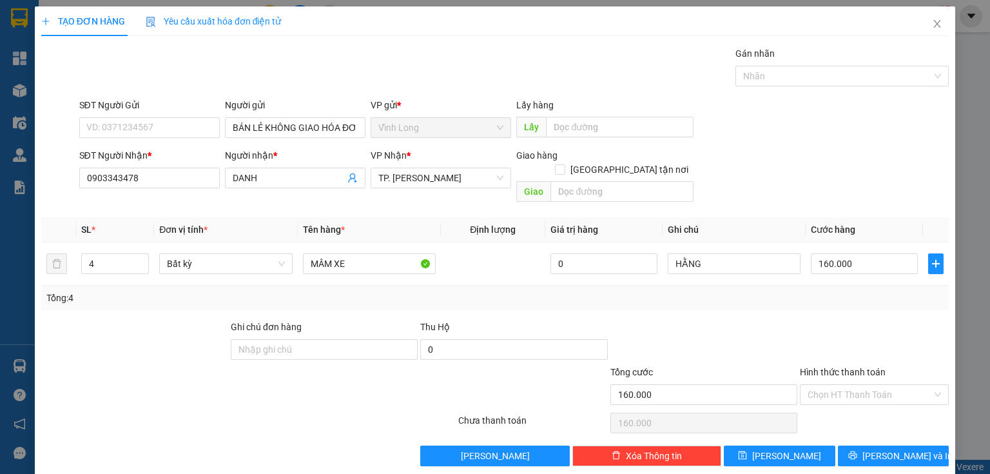
click at [817, 296] on div "Transit Pickup Surcharge Ids Transit Deliver Surcharge Ids Transit Deliver Surc…" at bounding box center [494, 256] width 907 height 420
click at [880, 385] on input "Hình thức thanh toán" at bounding box center [869, 394] width 124 height 19
click at [877, 410] on div "Tại văn phòng" at bounding box center [867, 405] width 133 height 14
type input "0"
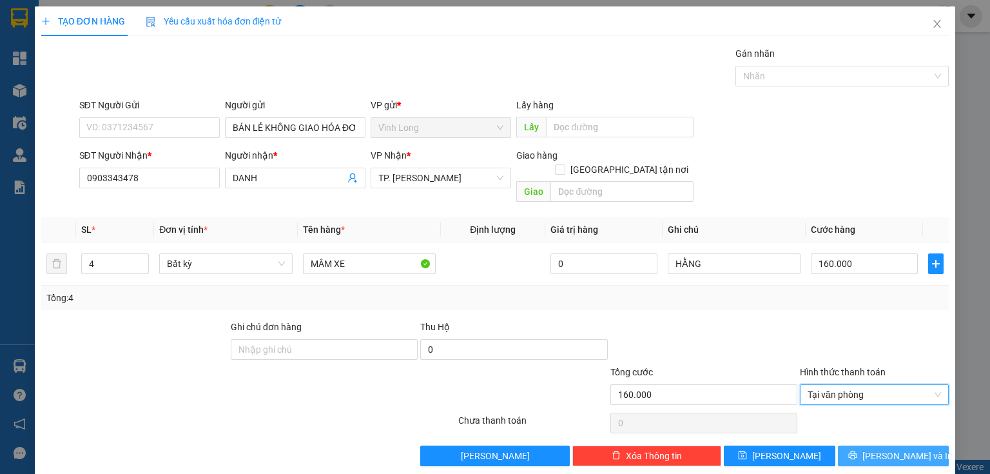
click at [895, 449] on span "[PERSON_NAME] và In" at bounding box center [907, 456] width 90 height 14
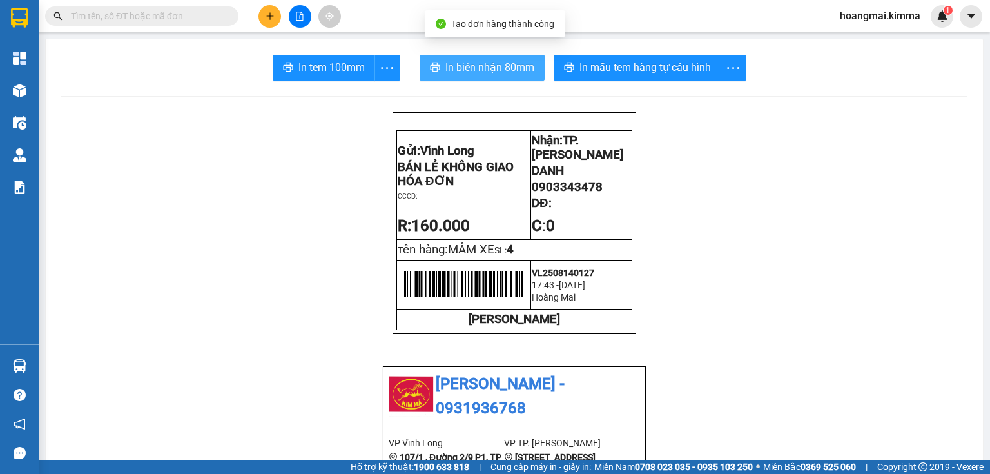
click at [499, 67] on span "In biên nhận 80mm" at bounding box center [489, 67] width 89 height 16
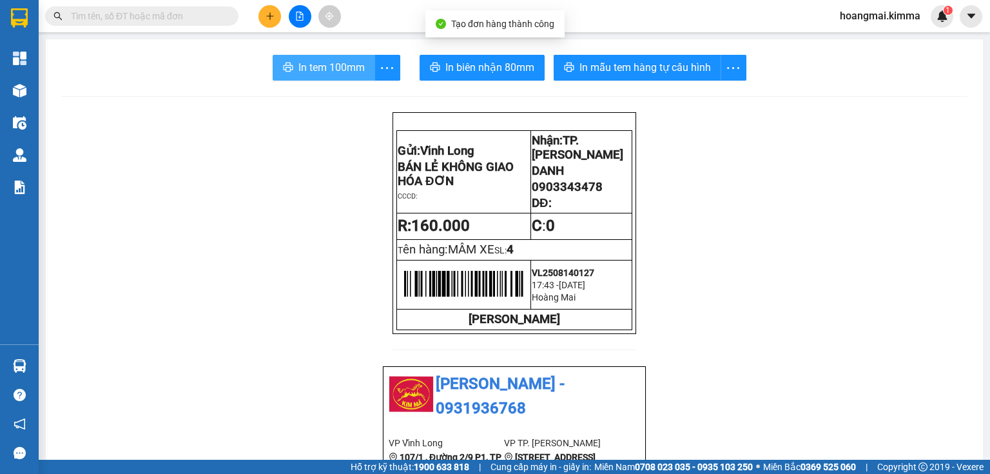
click at [343, 67] on span "In tem 100mm" at bounding box center [331, 67] width 66 height 16
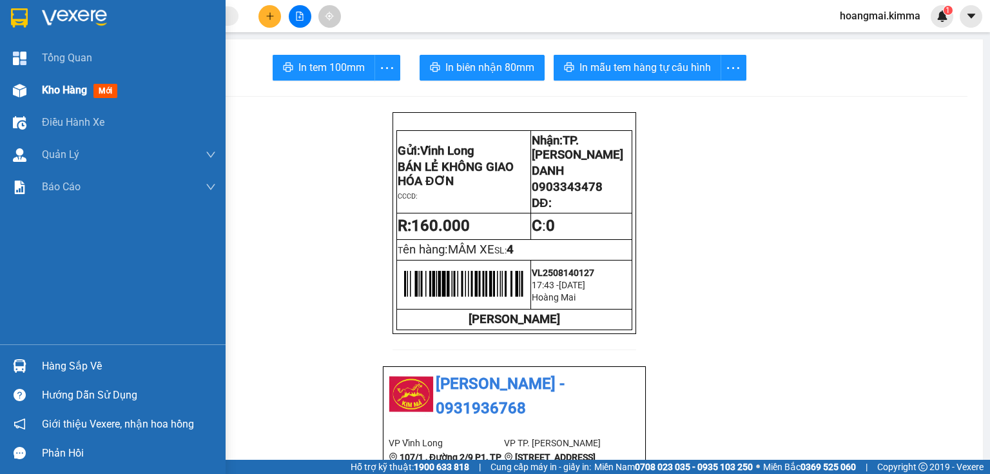
click at [20, 95] on img at bounding box center [20, 91] width 14 height 14
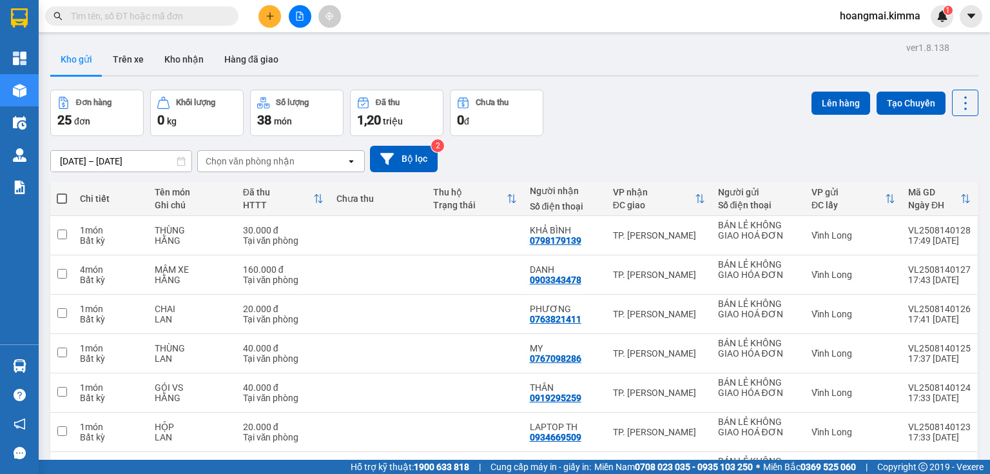
click at [637, 136] on div "12/08/2025 – 14/08/2025 Press the down arrow key to interact with the calendar …" at bounding box center [514, 159] width 928 height 46
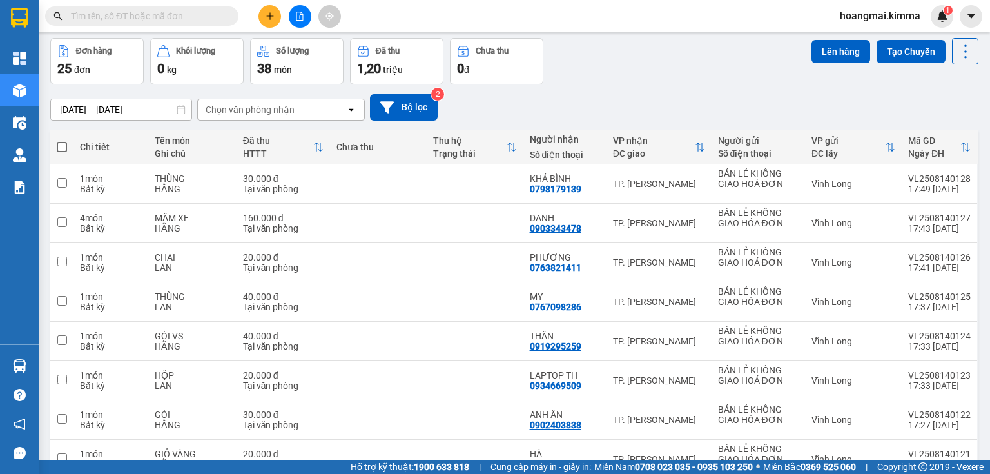
click at [665, 66] on div "Đơn hàng 25 đơn Khối lượng 0 kg Số lượng 38 món Đã thu 1,20 triệu Chưa thu 0 đ …" at bounding box center [514, 61] width 928 height 46
drag, startPoint x: 557, startPoint y: 349, endPoint x: 504, endPoint y: 281, distance: 85.9
drag, startPoint x: 504, startPoint y: 281, endPoint x: 927, endPoint y: 337, distance: 427.1
click at [927, 337] on tr "1 món Bất kỳ GÓI VS HẰNG 40.000 đ Tại văn phòng THÂN 0919295259 TP. Hồ Chí Minh…" at bounding box center [514, 341] width 928 height 39
checkbox input "true"
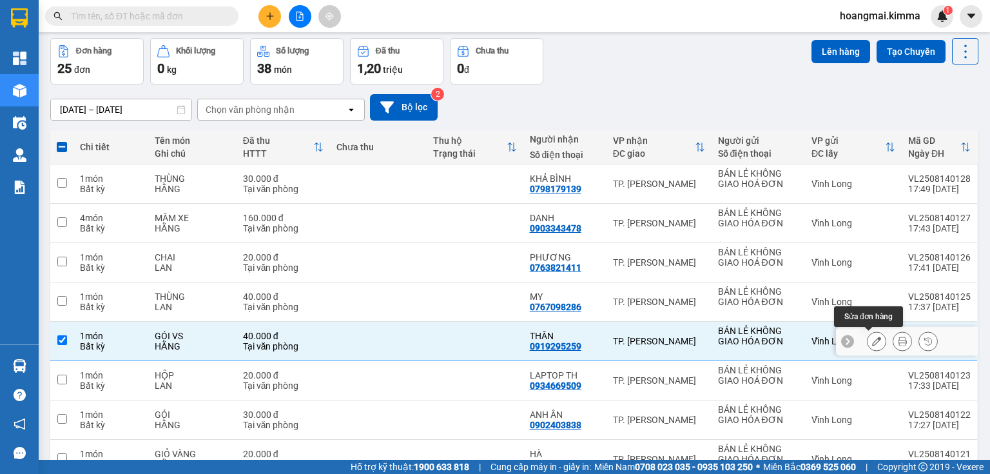
click at [874, 342] on button at bounding box center [876, 341] width 18 height 23
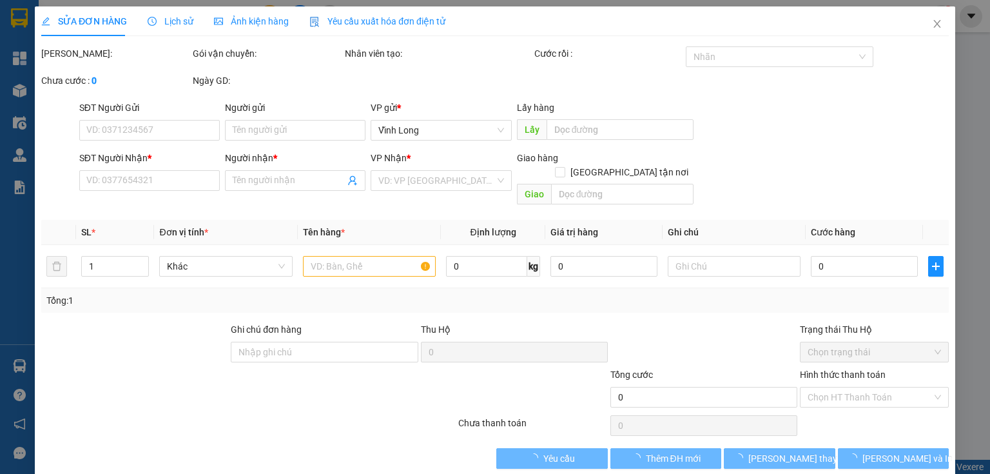
type input "BÁN LẺ KHÔNG GIAO HÓA ĐƠN"
type input "0919295259"
type input "THÂN"
type input "40.000"
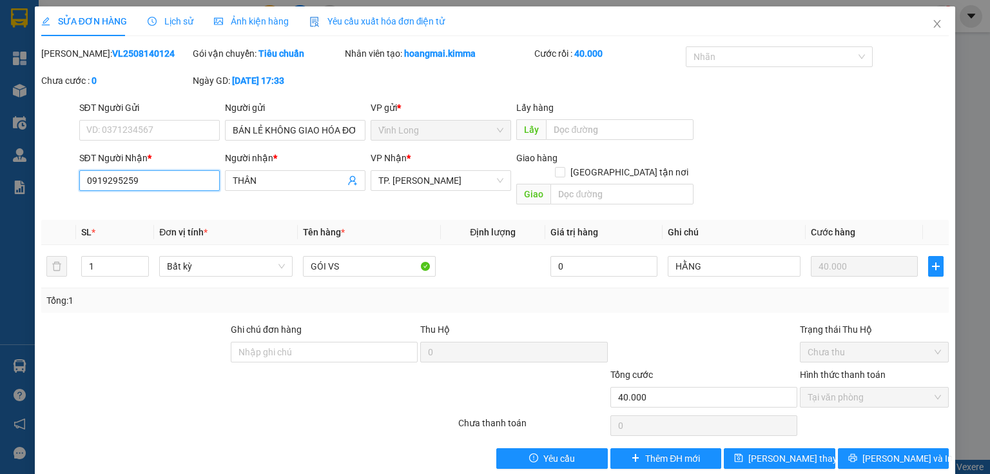
drag, startPoint x: 111, startPoint y: 181, endPoint x: 72, endPoint y: 186, distance: 38.9
click at [64, 191] on div "SĐT Người Nhận * 0919295259 0919295259 Người nhận * THÂN VP Nhận * TP. Hồ Chí M…" at bounding box center [495, 180] width 910 height 59
click at [923, 24] on span "Close" at bounding box center [937, 24] width 36 height 36
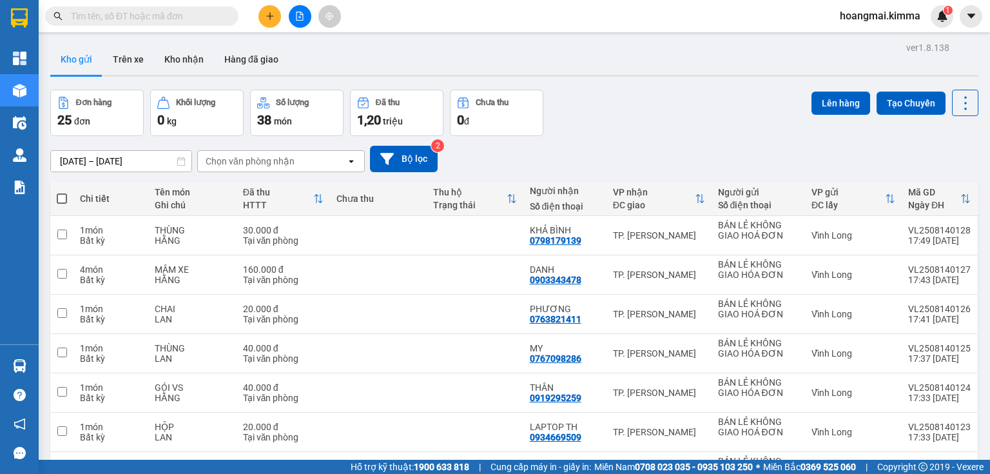
click at [199, 10] on input "text" at bounding box center [147, 16] width 152 height 14
paste input "0919295259"
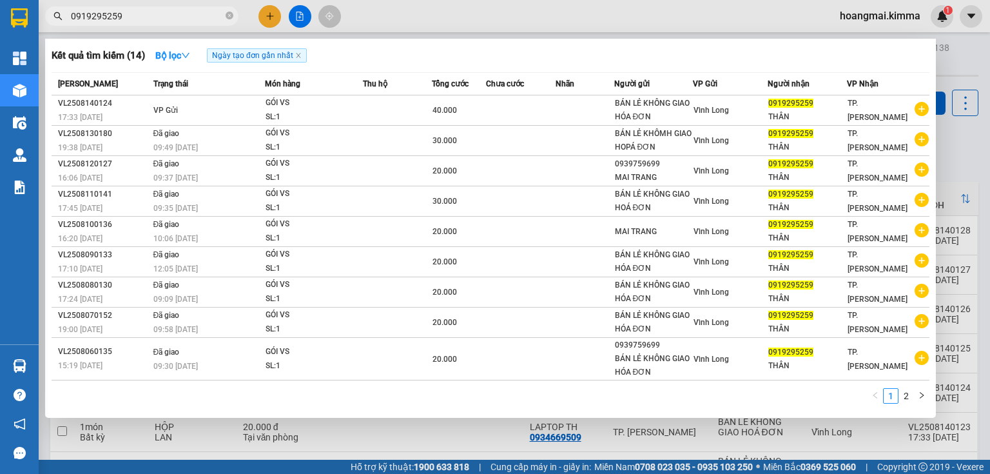
type input "0919295259"
click at [963, 70] on div at bounding box center [495, 237] width 990 height 474
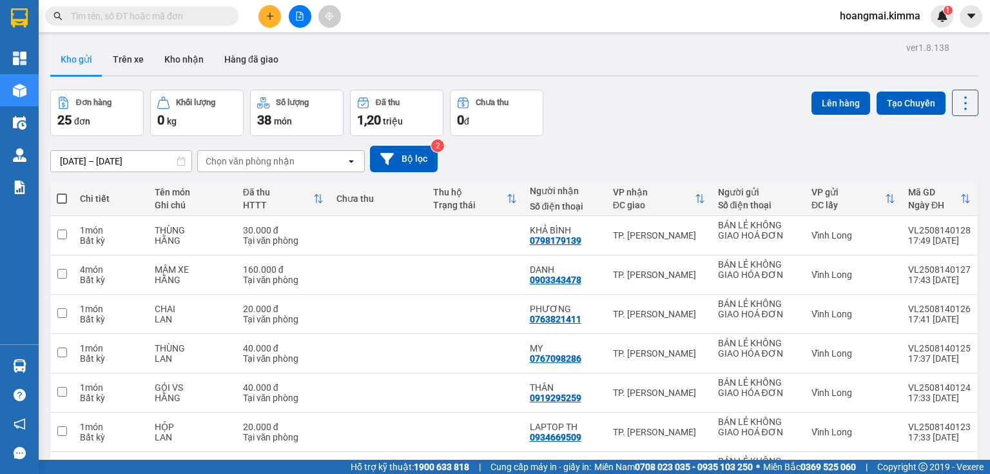
click at [379, 126] on span "1,20" at bounding box center [369, 119] width 24 height 15
click at [375, 113] on span "1,20" at bounding box center [369, 119] width 24 height 15
click at [274, 8] on button at bounding box center [269, 16] width 23 height 23
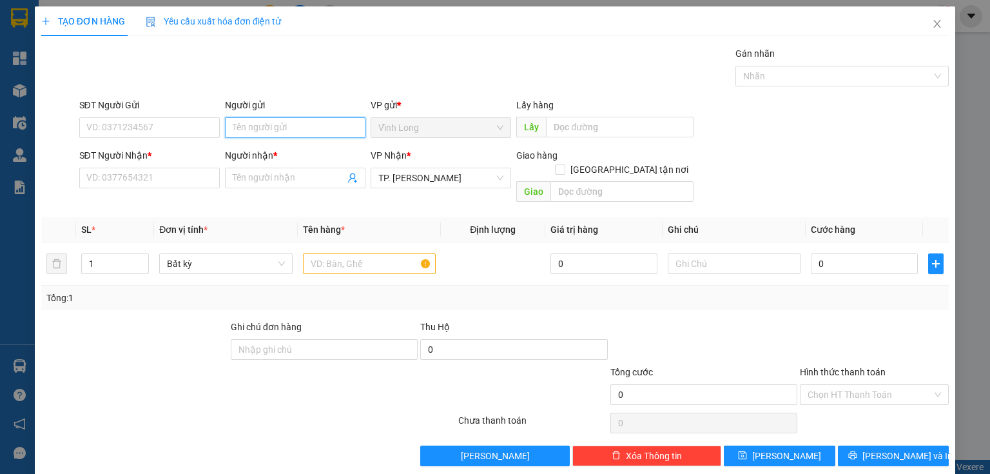
click at [307, 133] on input "Người gửi" at bounding box center [295, 127] width 140 height 21
type input "BA"
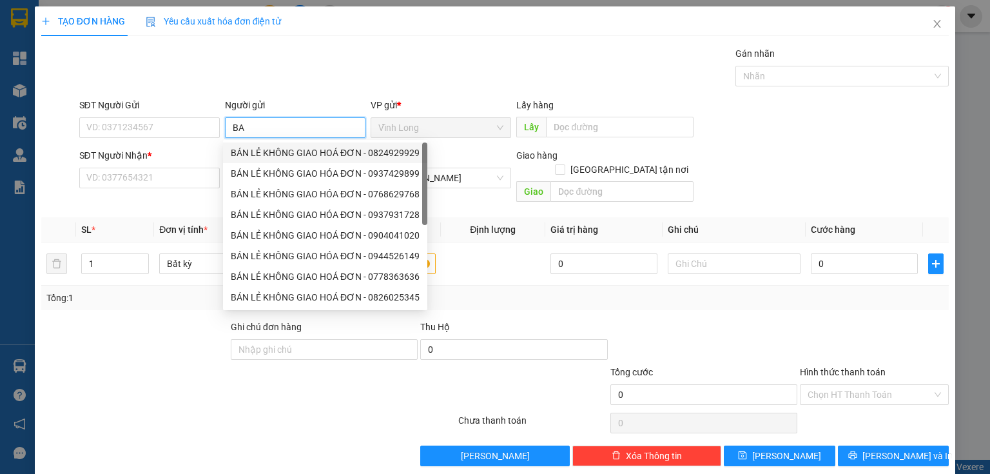
click at [300, 150] on div "BÁN LẺ KHÔNG GIAO HOÁ ĐƠN - 0824929929" at bounding box center [325, 153] width 189 height 14
type input "0824929929"
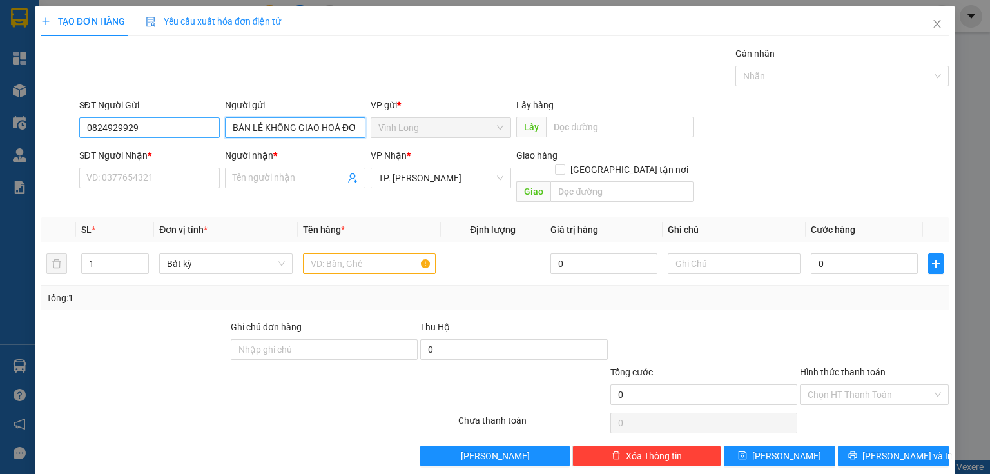
type input "BÁN LẺ KHÔNG GIAO HOÁ ĐƠN"
drag, startPoint x: 157, startPoint y: 130, endPoint x: 0, endPoint y: 161, distance: 160.4
click at [0, 161] on div "TẠO ĐƠN HÀNG Yêu cầu xuất hóa đơn điện tử Transit Pickup Surcharge Ids Transit …" at bounding box center [495, 237] width 990 height 474
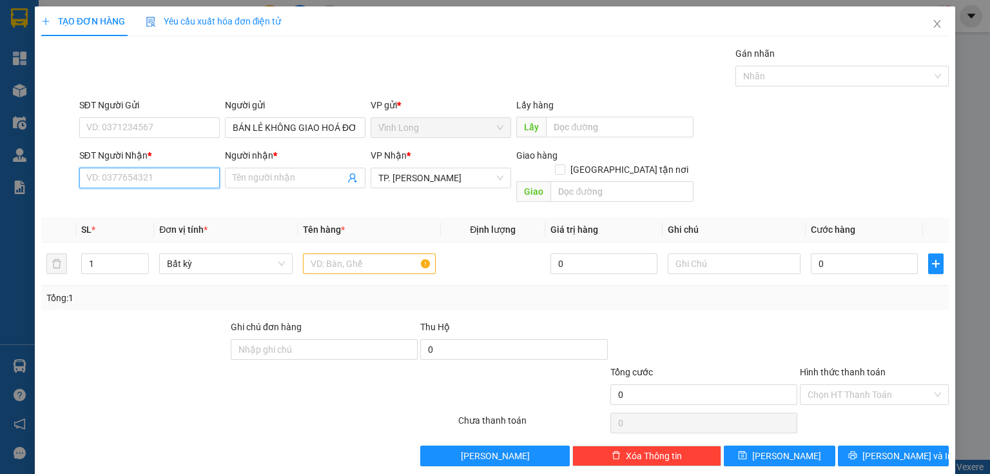
click at [186, 181] on input "SĐT Người Nhận *" at bounding box center [149, 178] width 140 height 21
type input "0909399306"
click at [193, 202] on div "0909399306 - THUẬN" at bounding box center [148, 203] width 124 height 14
type input "THUẬN"
type input "0909399306"
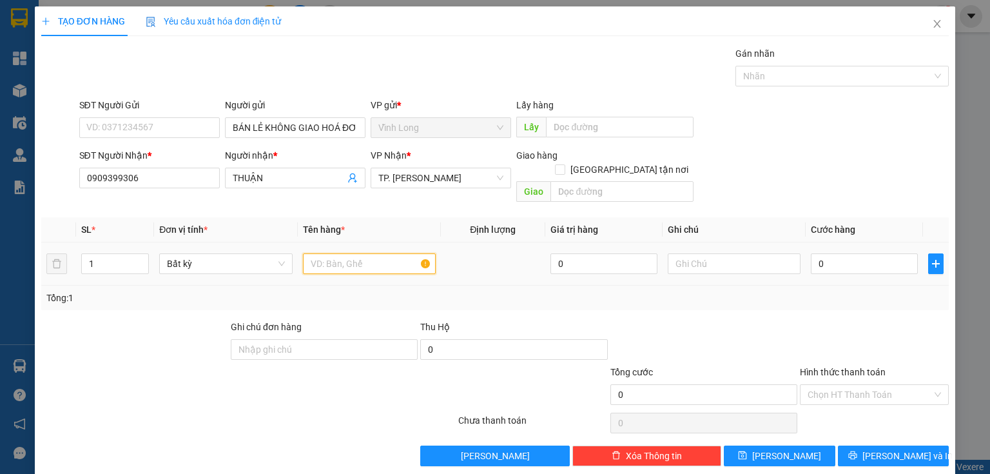
click at [379, 253] on input "text" at bounding box center [369, 263] width 133 height 21
type input "PHONG BÌ"
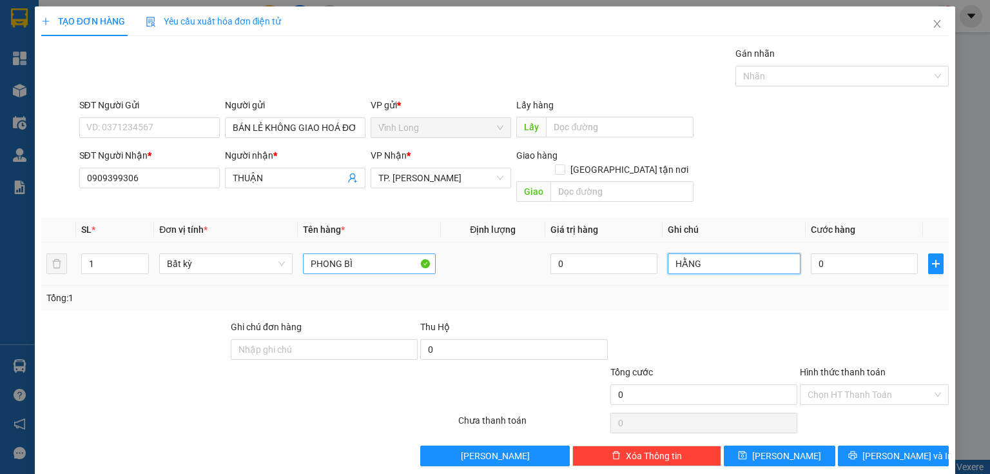
type input "HẰNG"
type input "2"
type input "20"
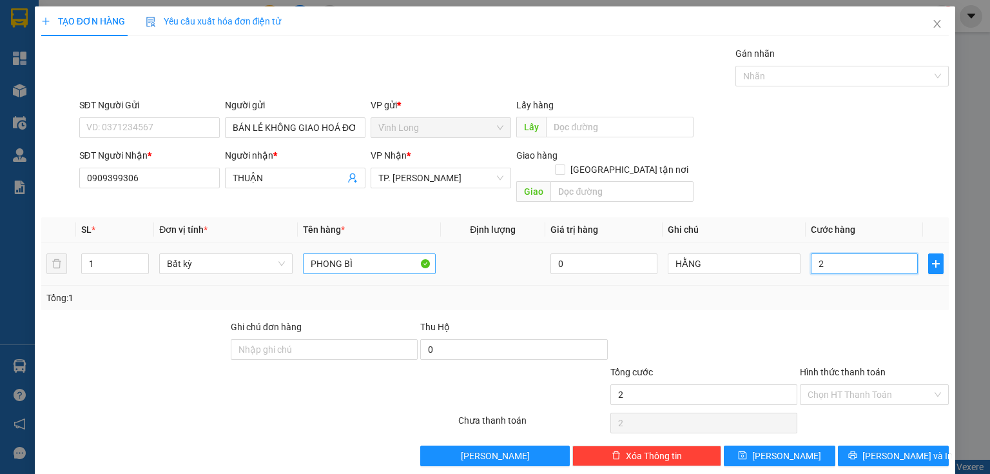
type input "20"
type input "20.000"
click at [814, 320] on div at bounding box center [873, 342] width 151 height 45
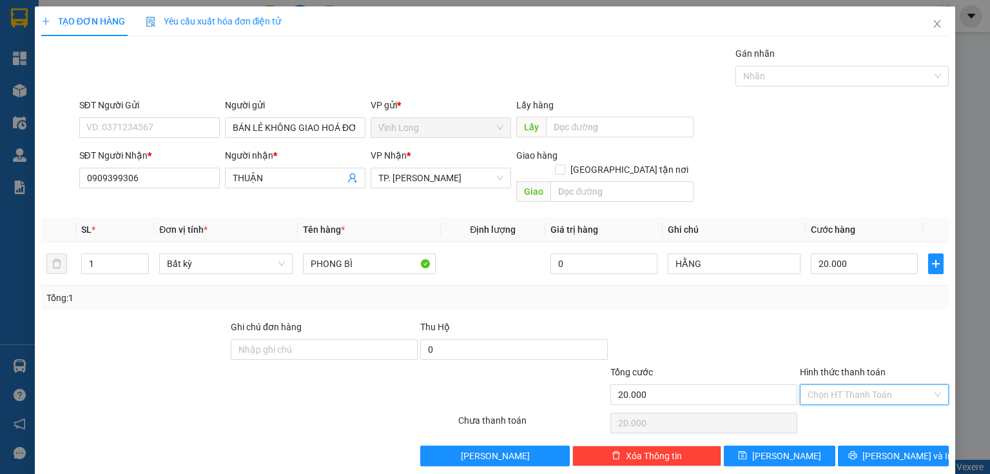
drag, startPoint x: 867, startPoint y: 372, endPoint x: 865, endPoint y: 404, distance: 32.3
click at [867, 387] on input "Hình thức thanh toán" at bounding box center [869, 394] width 124 height 19
click at [864, 403] on div "Tại văn phòng" at bounding box center [867, 405] width 133 height 14
type input "0"
click at [889, 449] on span "Lưu và In" at bounding box center [907, 456] width 90 height 14
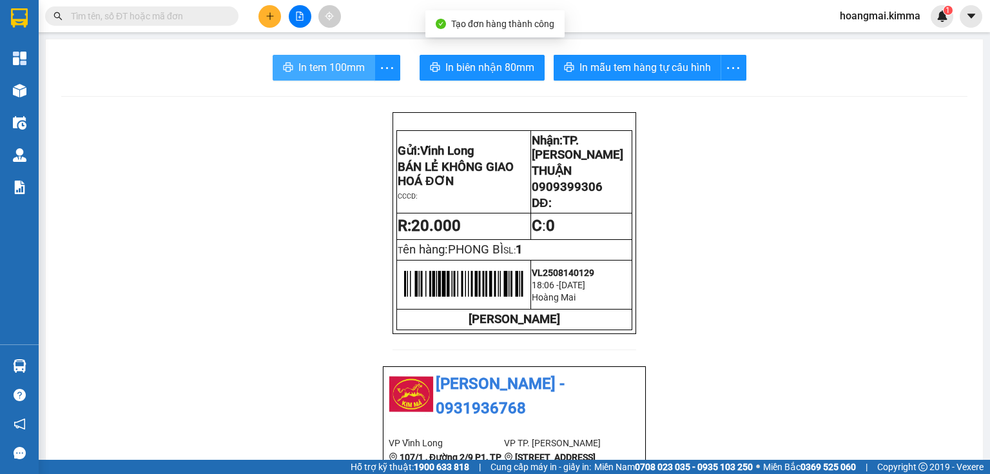
click at [298, 62] on span "In tem 100mm" at bounding box center [331, 67] width 66 height 16
click at [273, 17] on icon "plus" at bounding box center [269, 16] width 9 height 9
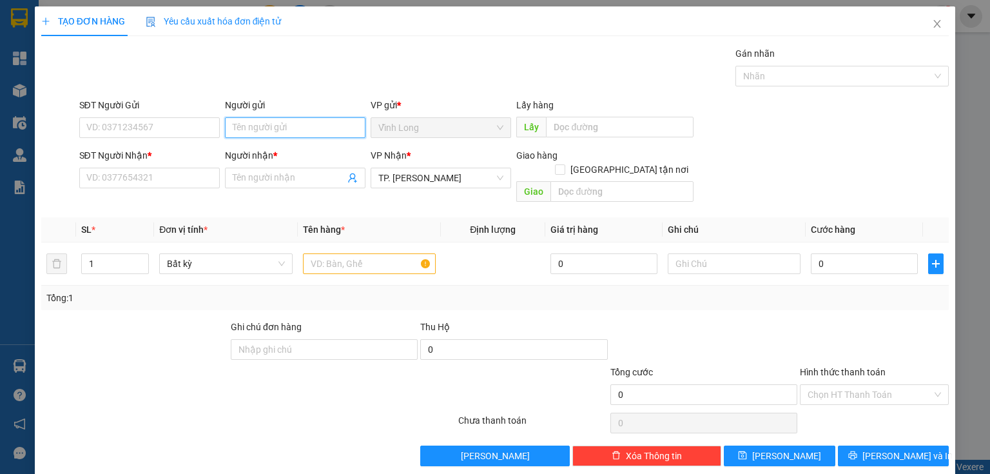
click at [275, 128] on input "Người gửi" at bounding box center [295, 127] width 140 height 21
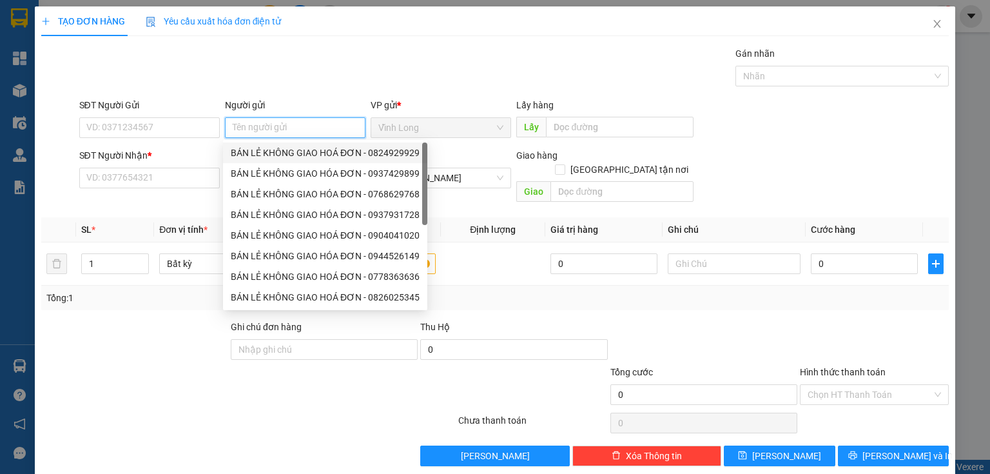
drag, startPoint x: 280, startPoint y: 137, endPoint x: 206, endPoint y: 151, distance: 76.2
click at [282, 151] on div "BÁN LẺ KHÔNG GIAO HOÁ ĐƠN - 0824929929" at bounding box center [325, 153] width 189 height 14
type input "0824929929"
type input "BÁN LẺ KHÔNG GIAO HOÁ ĐƠN"
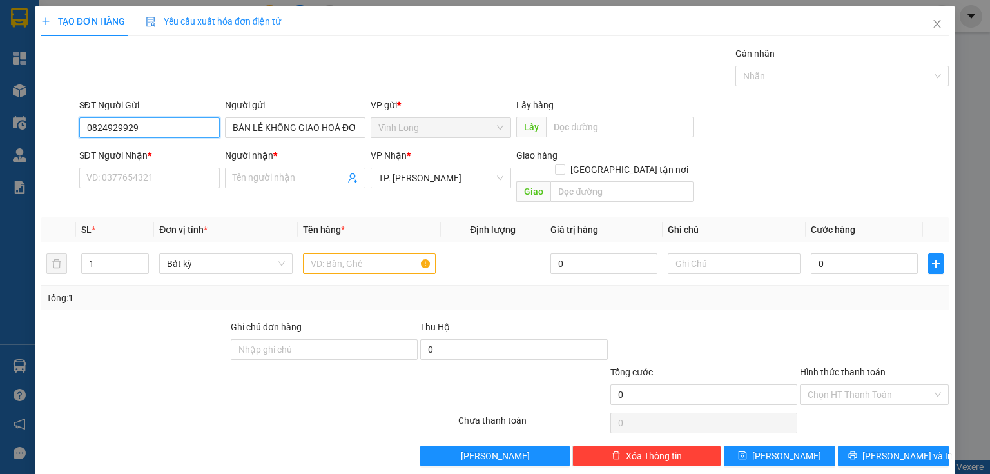
drag, startPoint x: 75, startPoint y: 131, endPoint x: 0, endPoint y: 142, distance: 75.5
click at [0, 142] on div "TẠO ĐƠN HÀNG Yêu cầu xuất hóa đơn điện tử Transit Pickup Surcharge Ids Transit …" at bounding box center [495, 237] width 990 height 474
click at [108, 188] on div "SĐT Người Nhận * VD: 0377654321" at bounding box center [149, 170] width 140 height 45
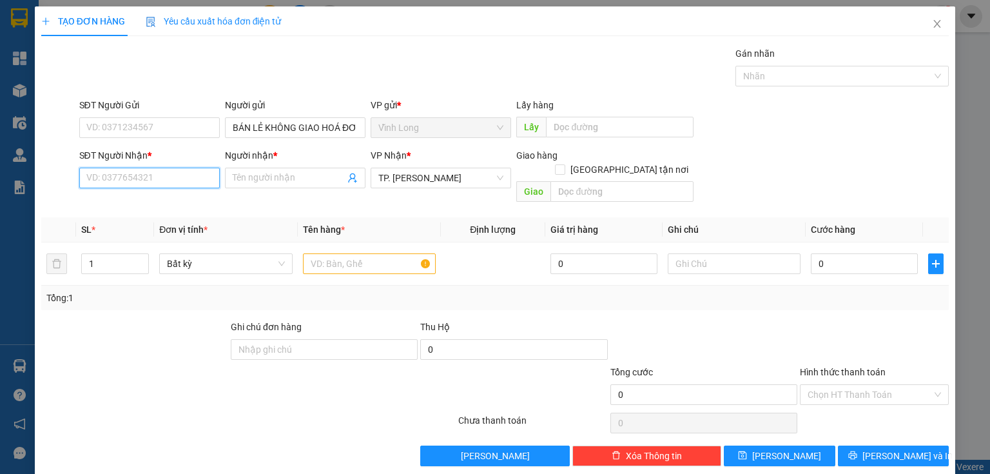
click at [164, 177] on input "SĐT Người Nhận *" at bounding box center [149, 178] width 140 height 21
click at [934, 23] on icon "close" at bounding box center [937, 24] width 7 height 8
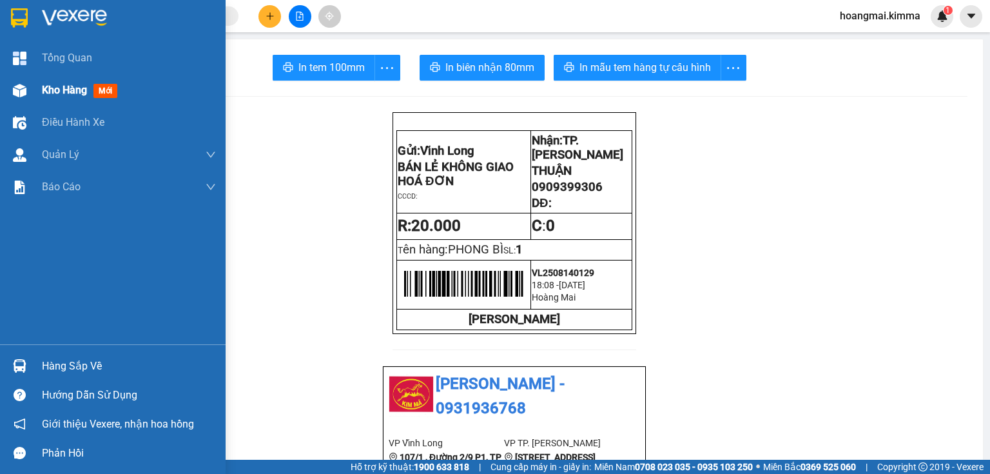
click at [23, 98] on div at bounding box center [19, 90] width 23 height 23
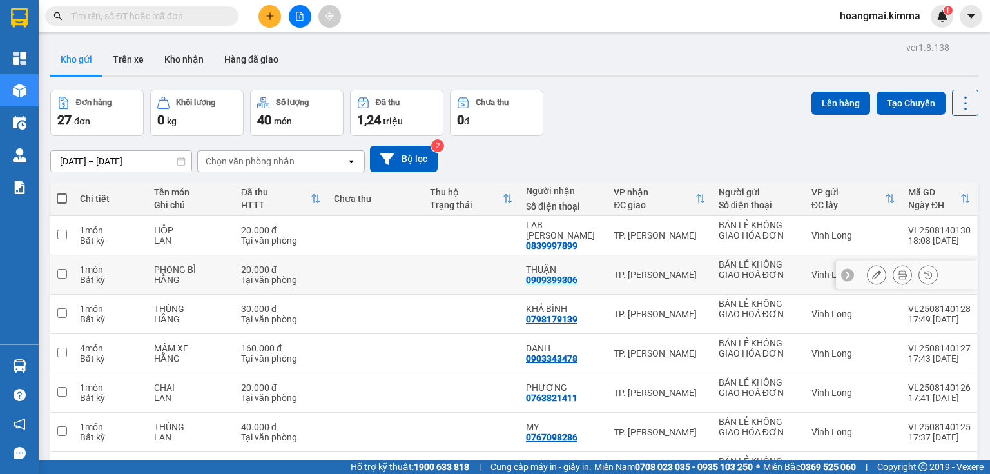
click at [898, 278] on icon at bounding box center [902, 274] width 9 height 9
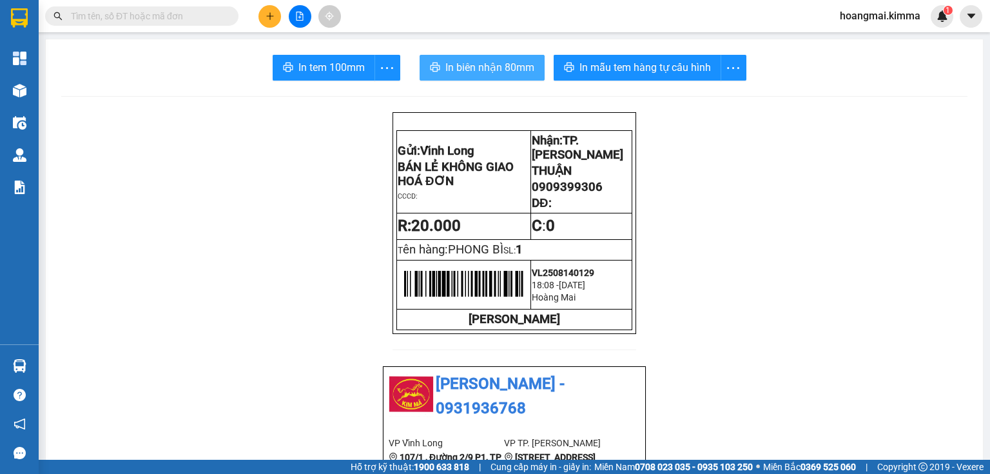
click at [482, 68] on span "In biên nhận 80mm" at bounding box center [489, 67] width 89 height 16
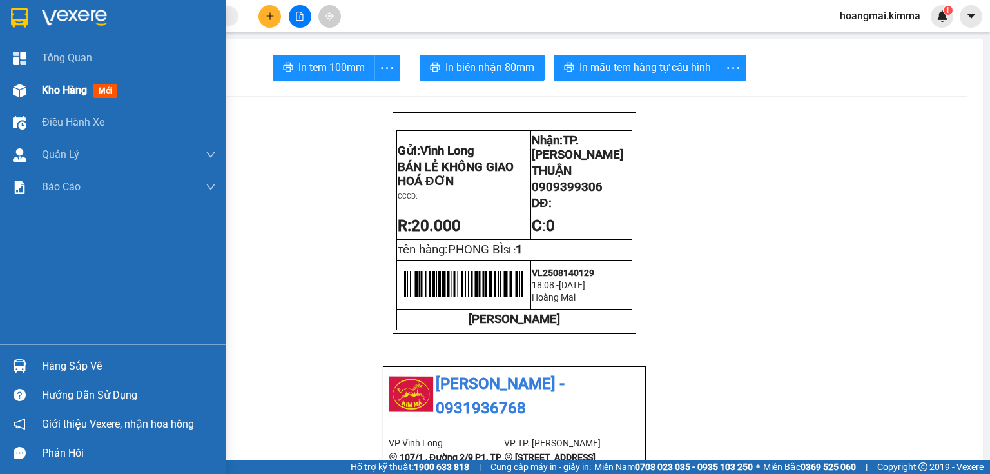
click at [34, 93] on div "Kho hàng mới" at bounding box center [113, 90] width 226 height 32
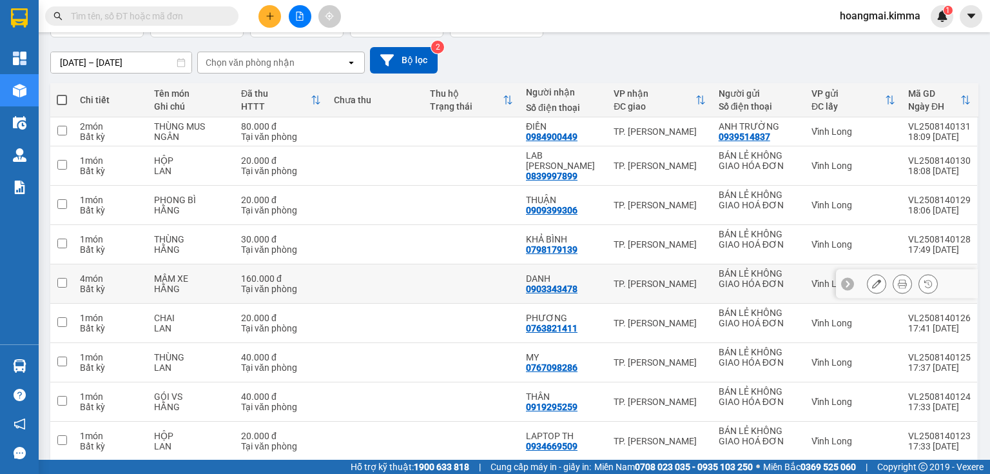
scroll to position [103, 0]
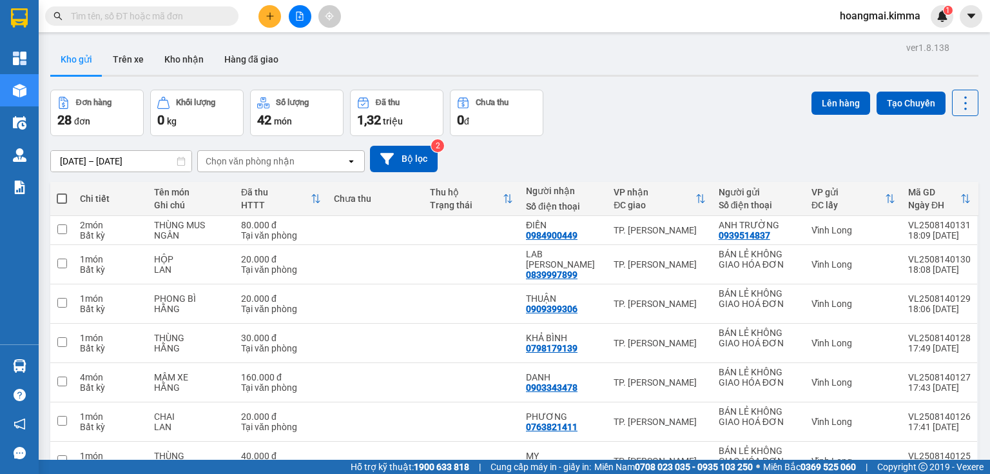
click at [256, 18] on div at bounding box center [299, 16] width 97 height 23
click at [262, 17] on button at bounding box center [269, 16] width 23 height 23
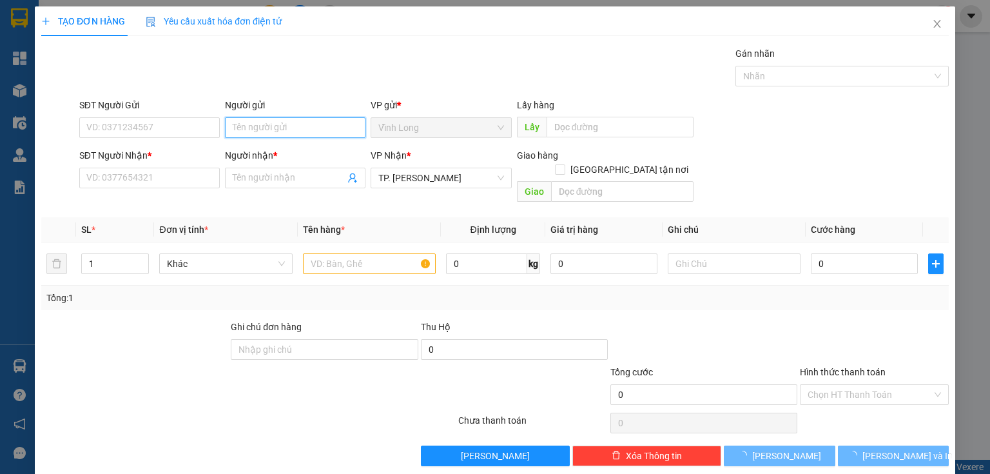
click at [265, 122] on input "Người gửi" at bounding box center [295, 127] width 140 height 21
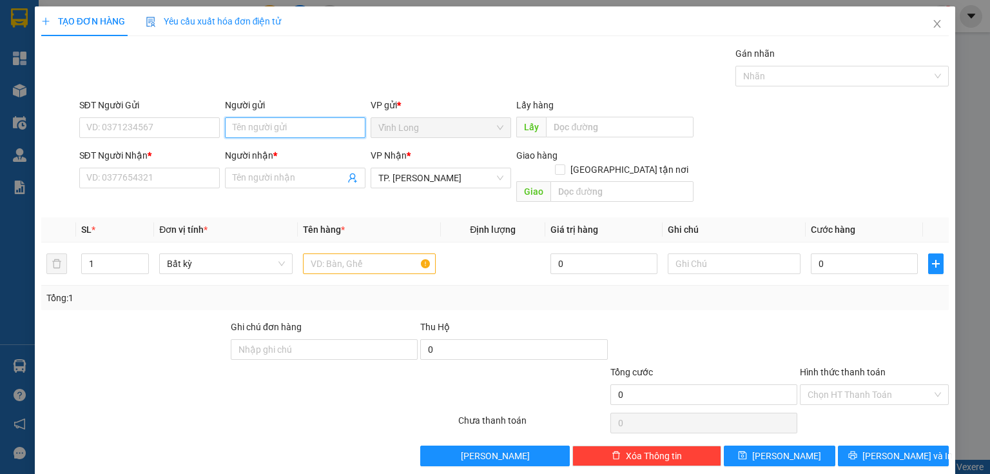
click at [265, 123] on input "Người gửi" at bounding box center [295, 127] width 140 height 21
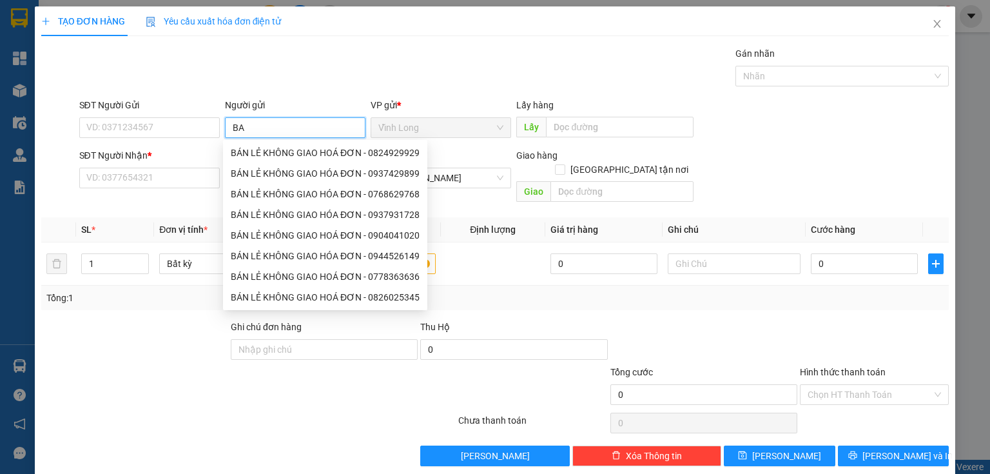
type input "BA"
drag, startPoint x: 291, startPoint y: 142, endPoint x: 286, endPoint y: 157, distance: 16.3
click at [291, 142] on div "8399912 BÁN LẺ KHÔNG GIAO HOÁ ĐƠN - 0824929929 BÁN LẺ KHÔNG GIAO HÓA ĐƠN - 0937…" at bounding box center [325, 225] width 204 height 170
click at [286, 157] on body "Kết quả tìm kiếm ( 0 ) Bộ lọc Ngày tạo đơn gần nhất No Data hoangmai.kimma 1 Tổ…" at bounding box center [495, 237] width 990 height 474
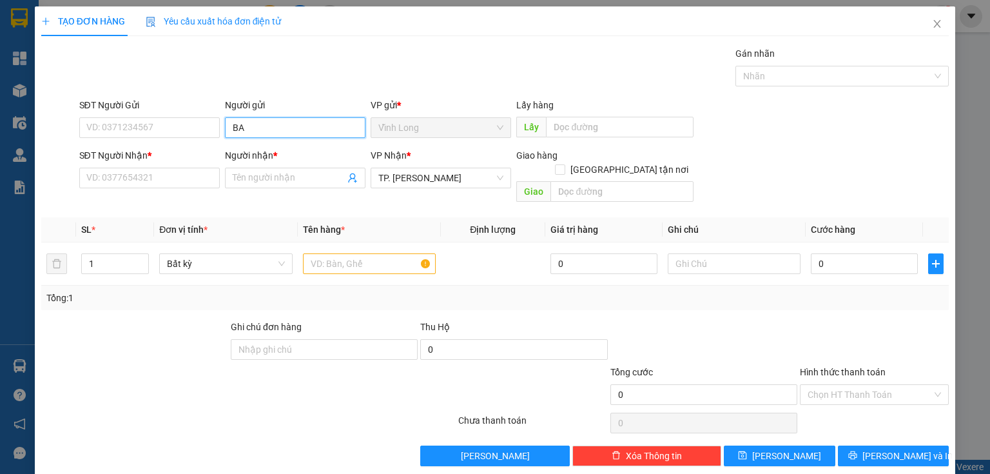
click at [252, 129] on input "BA" at bounding box center [295, 127] width 140 height 21
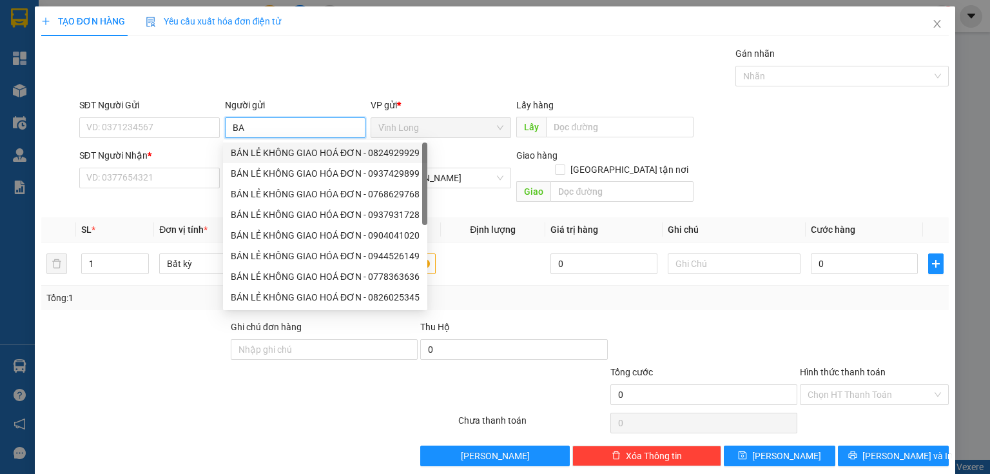
click at [276, 150] on div "BÁN LẺ KHÔNG GIAO HOÁ ĐƠN - 0824929929" at bounding box center [325, 153] width 189 height 14
type input "0824929929"
type input "BÁN LẺ KHÔNG GIAO HOÁ ĐƠN"
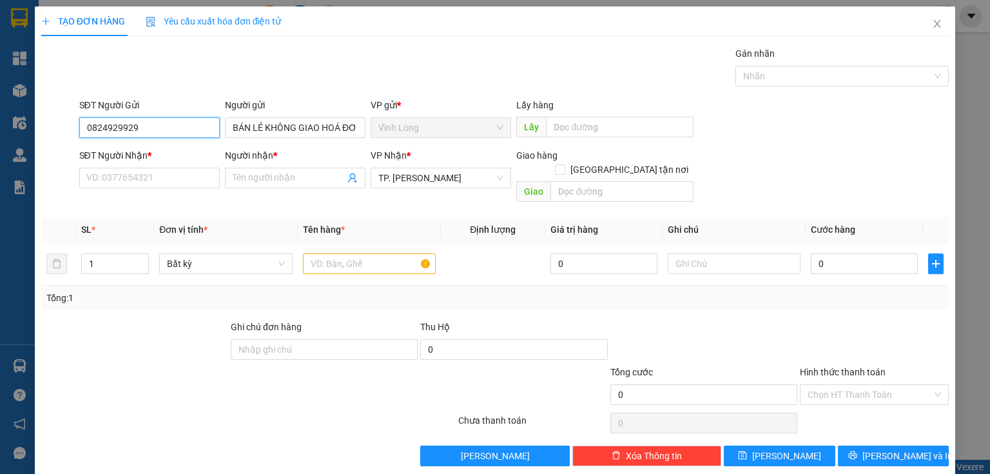
drag, startPoint x: 177, startPoint y: 120, endPoint x: 0, endPoint y: 140, distance: 177.8
click at [0, 140] on div "TẠO ĐƠN HÀNG Yêu cầu xuất hóa đơn điện tử Transit Pickup Surcharge Ids Transit …" at bounding box center [495, 237] width 990 height 474
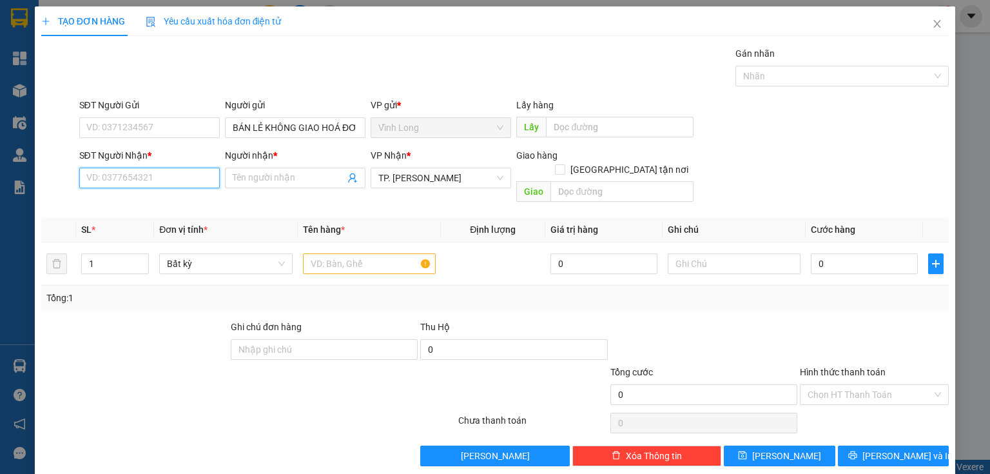
click at [140, 175] on input "SĐT Người Nhận *" at bounding box center [149, 178] width 140 height 21
drag, startPoint x: 153, startPoint y: 206, endPoint x: 165, endPoint y: 206, distance: 11.6
click at [154, 206] on div "0903162192 - A TIN" at bounding box center [148, 203] width 124 height 14
type input "0903162192"
type input "A TIN"
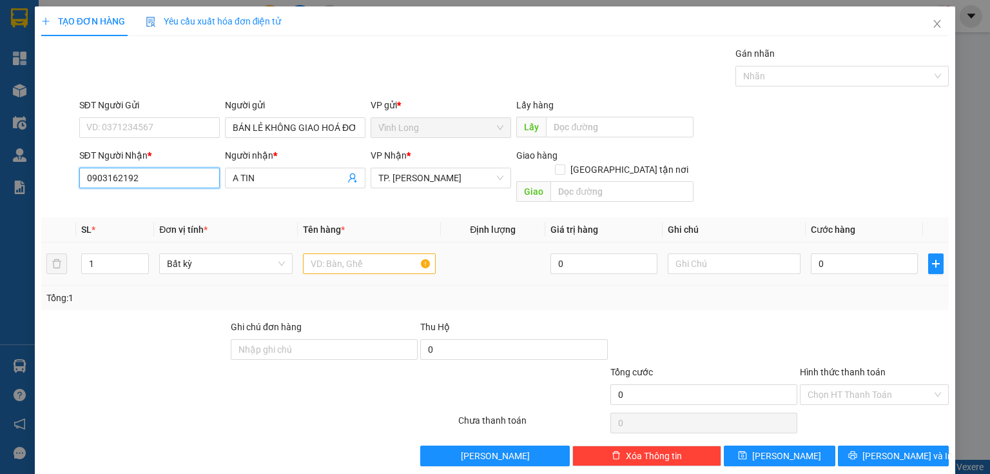
type input "0903162192"
click at [329, 251] on div at bounding box center [369, 264] width 133 height 26
click at [333, 253] on input "text" at bounding box center [369, 263] width 133 height 21
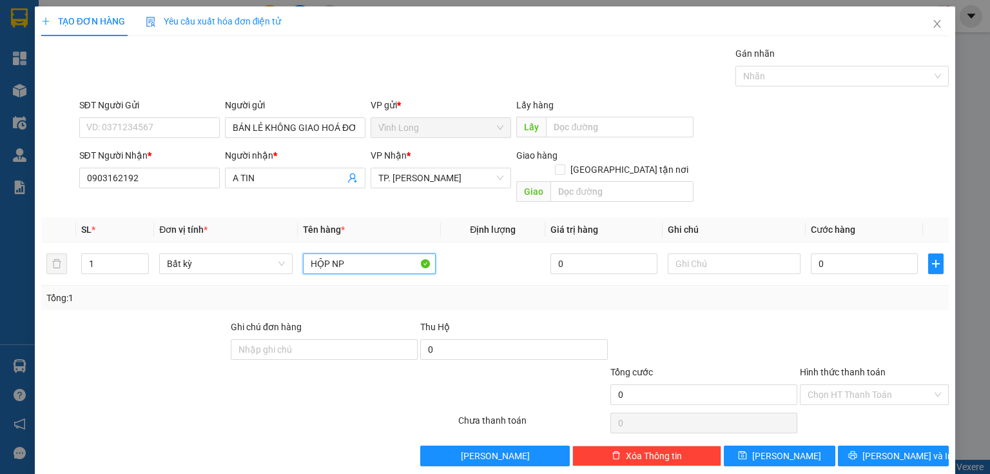
type input "HỘP NP"
type input "HẰNG"
type input "4"
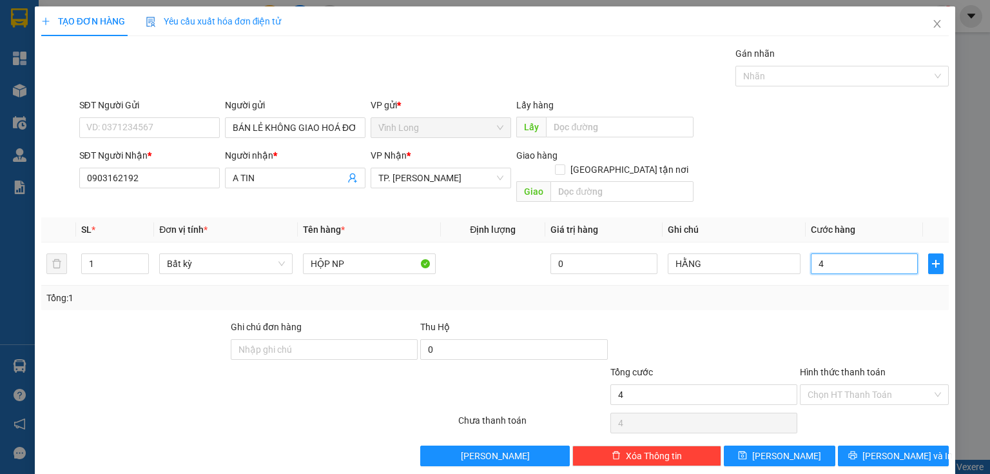
type input "40"
type input "40.000"
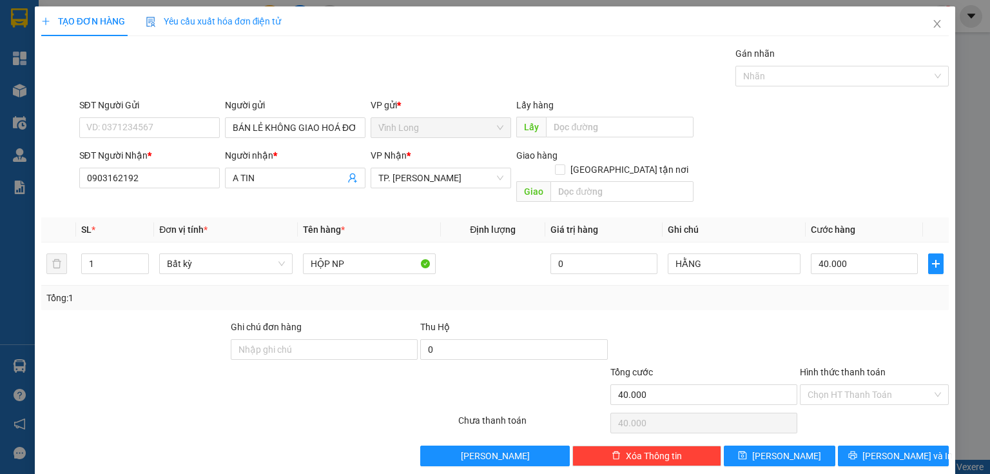
drag, startPoint x: 727, startPoint y: 275, endPoint x: 711, endPoint y: 304, distance: 32.9
click at [726, 291] on div "Tổng: 1" at bounding box center [494, 298] width 897 height 14
drag, startPoint x: 840, startPoint y: 374, endPoint x: 840, endPoint y: 394, distance: 20.6
click at [840, 390] on div "Hình thức thanh toán Chọn HT Thanh Toán" at bounding box center [874, 387] width 149 height 45
click at [842, 406] on div "Tại văn phòng" at bounding box center [867, 405] width 133 height 14
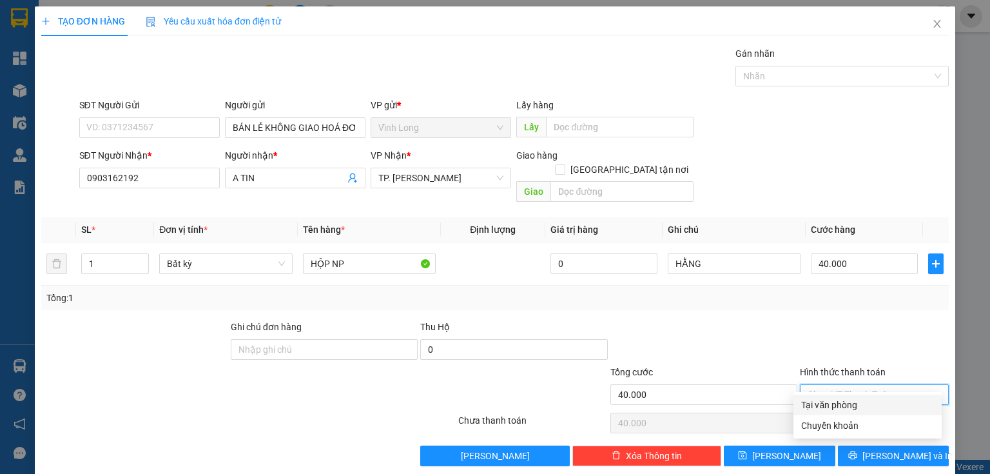
type input "0"
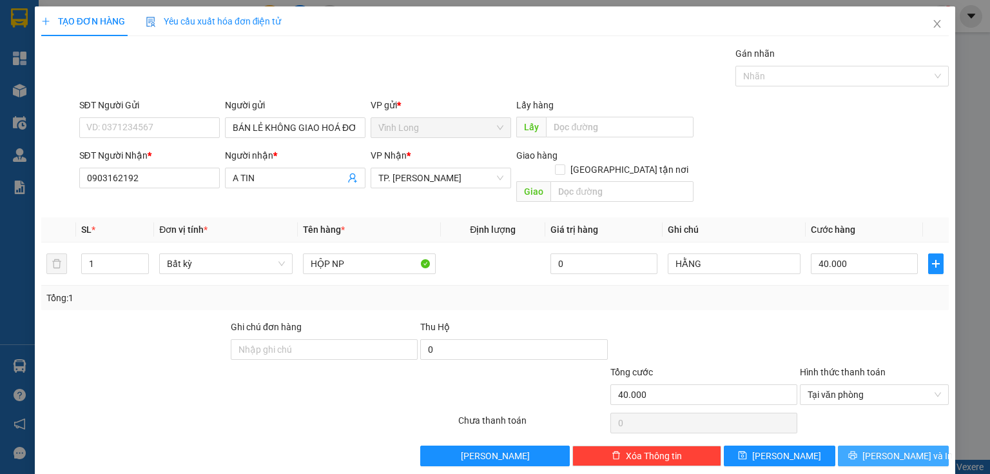
click at [884, 449] on span "Lưu và In" at bounding box center [907, 456] width 90 height 14
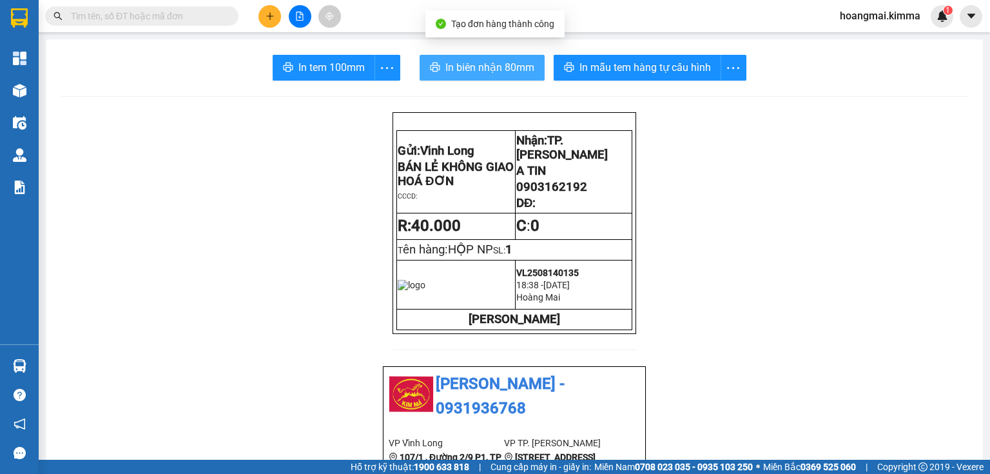
click at [454, 64] on span "In biên nhận 80mm" at bounding box center [489, 67] width 89 height 16
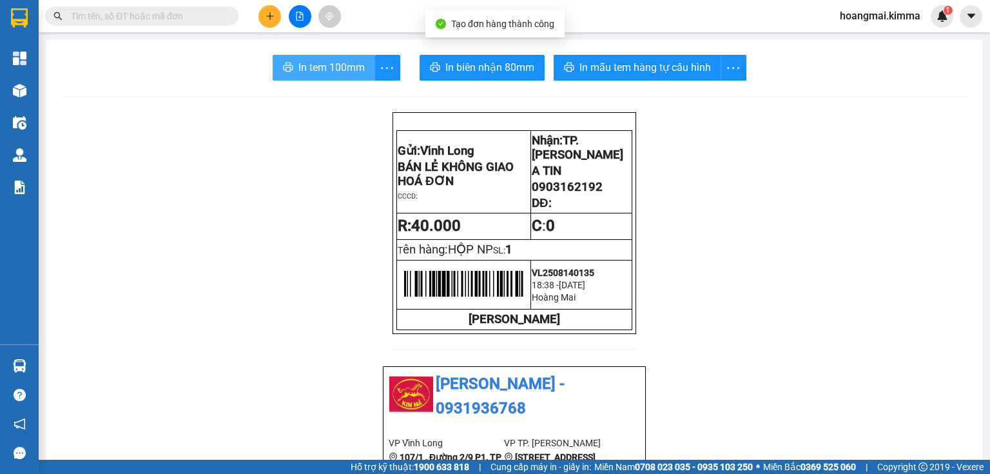
click at [351, 63] on span "In tem 100mm" at bounding box center [331, 67] width 66 height 16
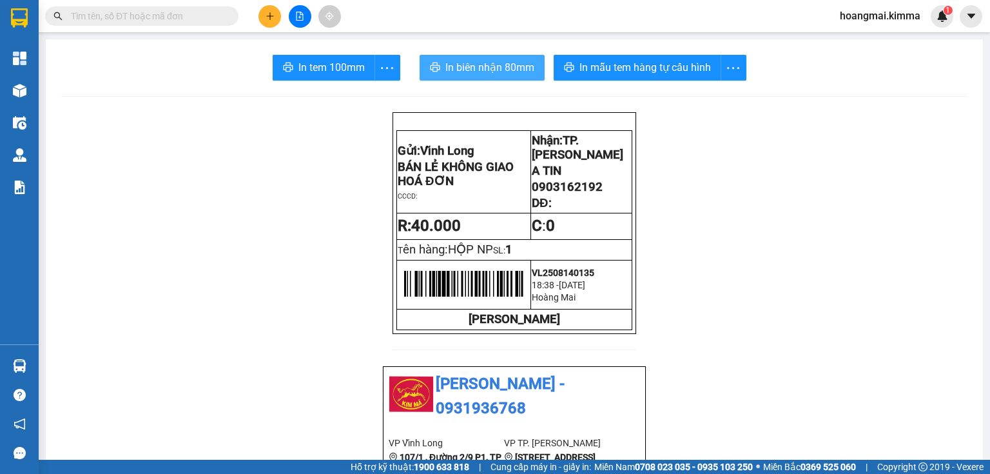
click at [518, 76] on button "In biên nhận 80mm" at bounding box center [482, 68] width 125 height 26
click at [454, 77] on button "In biên nhận 80mm" at bounding box center [482, 68] width 125 height 26
